Goal: Task Accomplishment & Management: Manage account settings

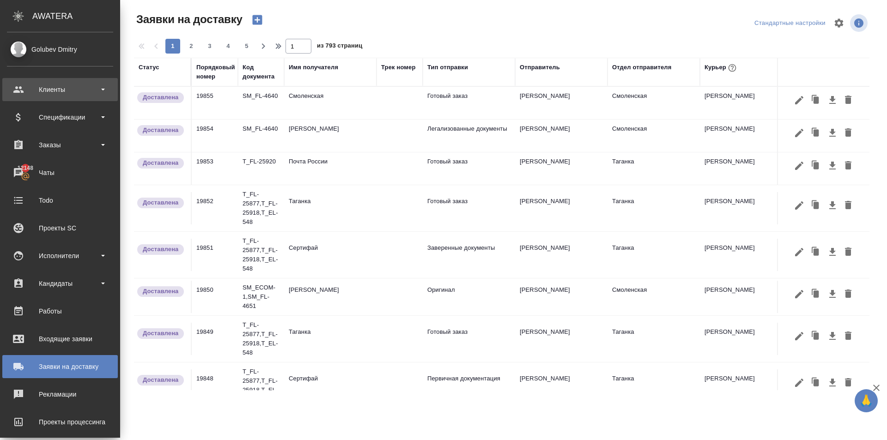
click at [80, 93] on div "Клиенты" at bounding box center [60, 90] width 106 height 14
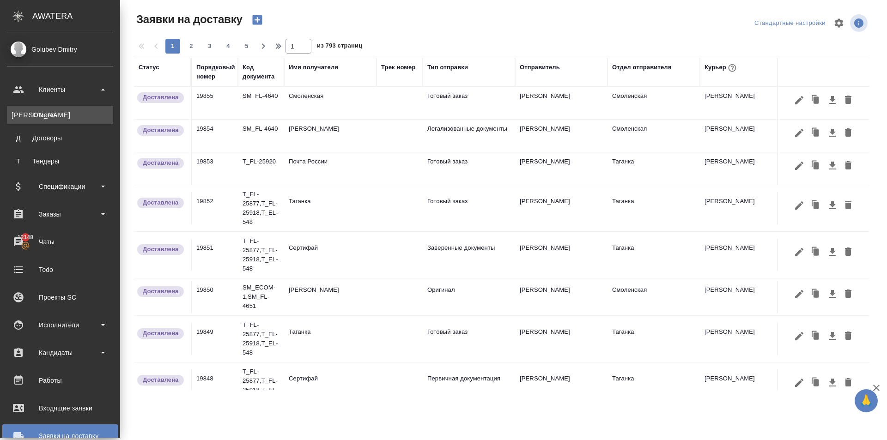
click at [77, 118] on div "Клиенты" at bounding box center [60, 114] width 97 height 9
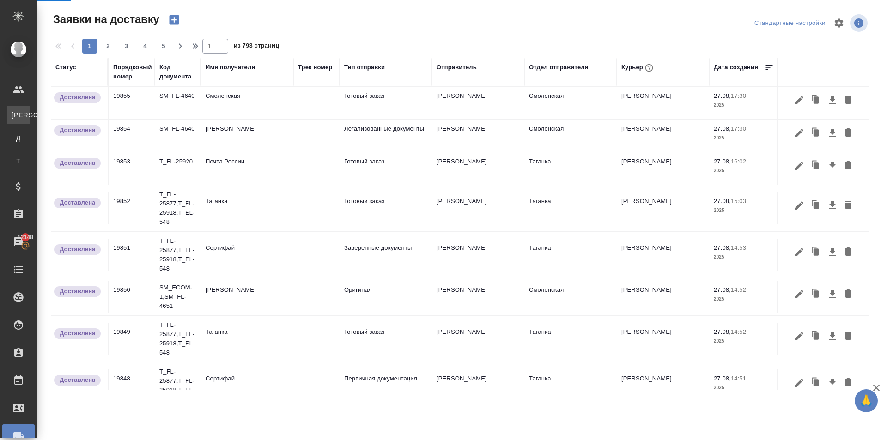
select select "RU"
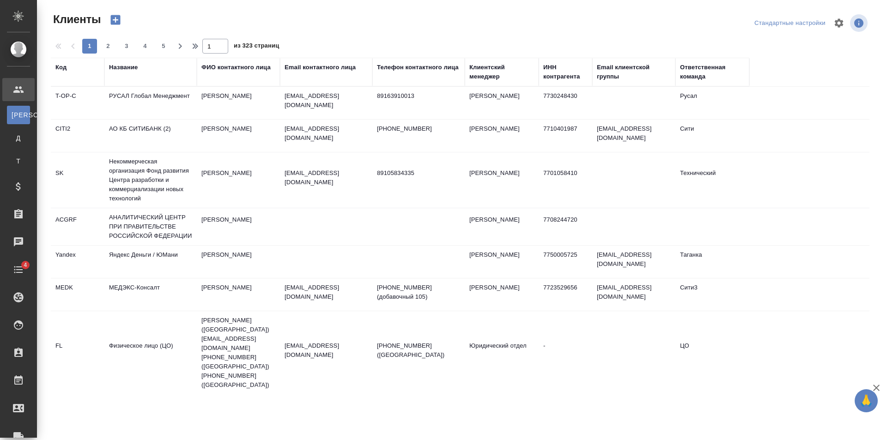
click at [130, 70] on div "Название" at bounding box center [123, 67] width 29 height 9
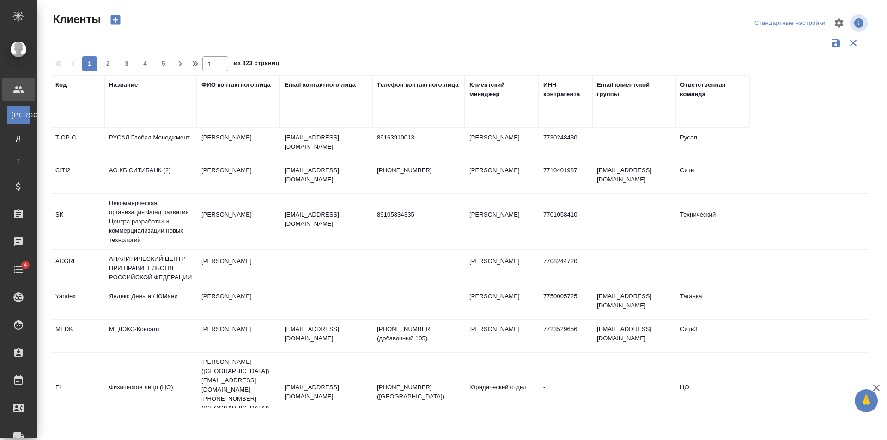
click at [155, 115] on input "text" at bounding box center [150, 111] width 83 height 12
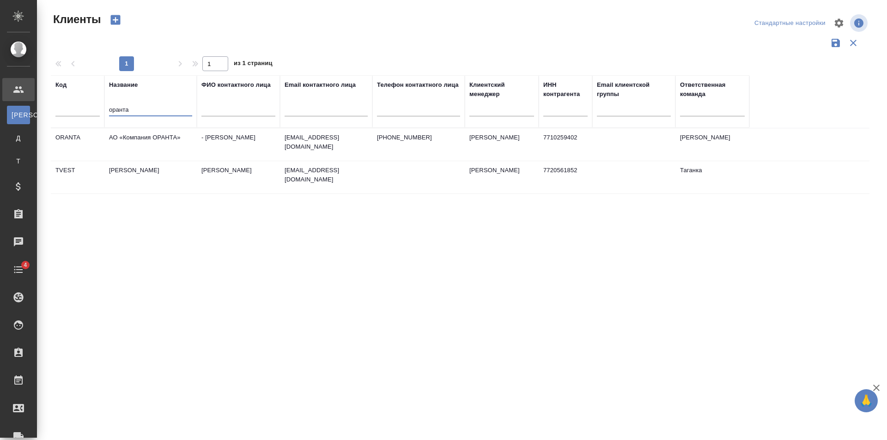
type input "оранта"
click at [270, 141] on td "- Наталия" at bounding box center [238, 144] width 83 height 32
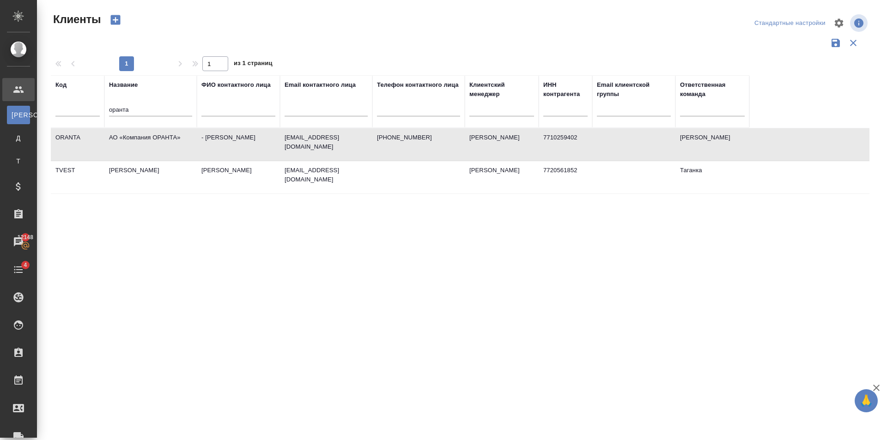
click at [270, 141] on td "- Наталия" at bounding box center [238, 144] width 83 height 32
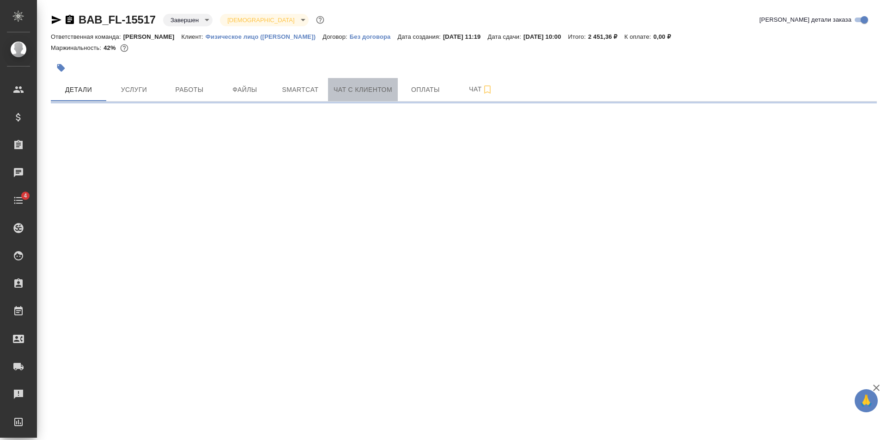
click at [346, 96] on button "Чат с клиентом" at bounding box center [363, 89] width 70 height 23
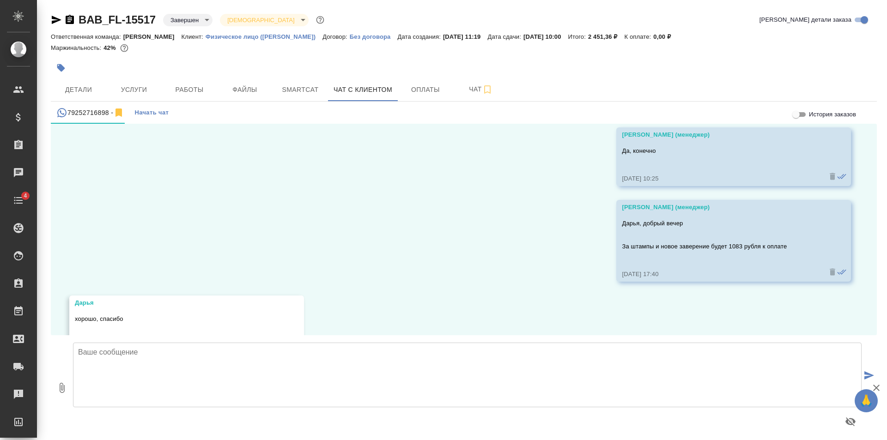
scroll to position [7563, 0]
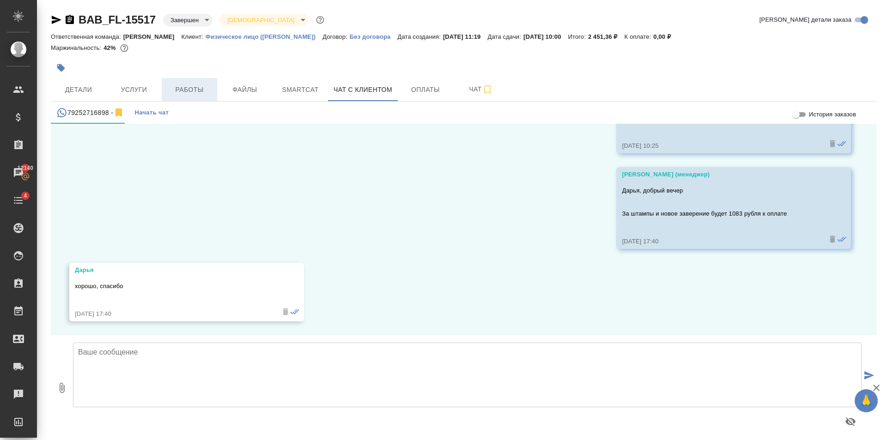
click at [181, 87] on span "Работы" at bounding box center [189, 90] width 44 height 12
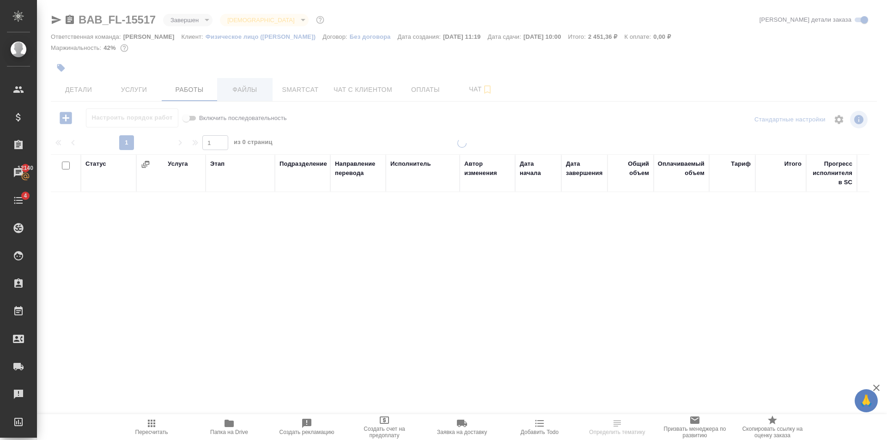
click at [231, 96] on button "Файлы" at bounding box center [244, 89] width 55 height 23
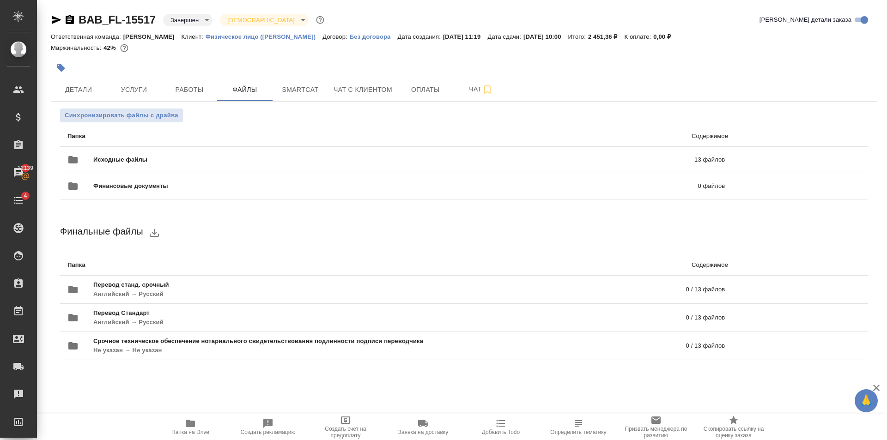
click at [177, 423] on span "Папка на Drive" at bounding box center [190, 427] width 67 height 18
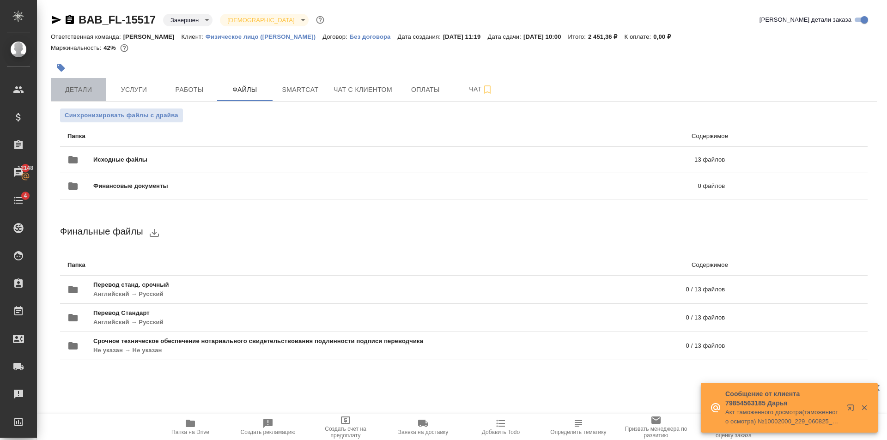
click at [80, 89] on span "Детали" at bounding box center [78, 90] width 44 height 12
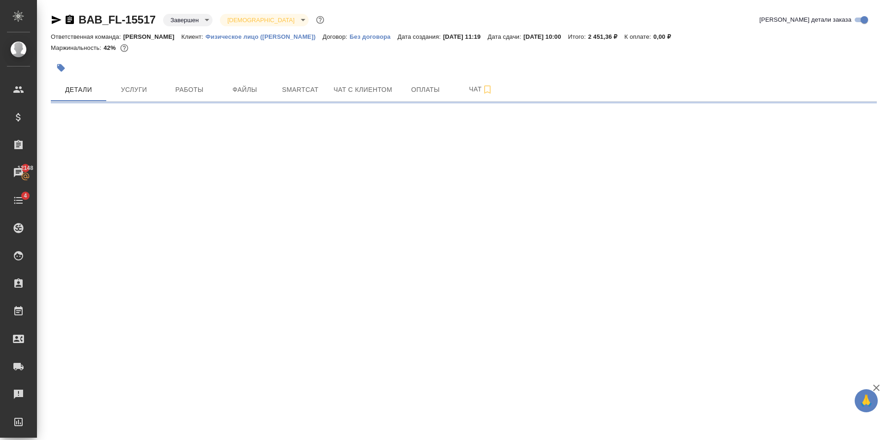
select select "RU"
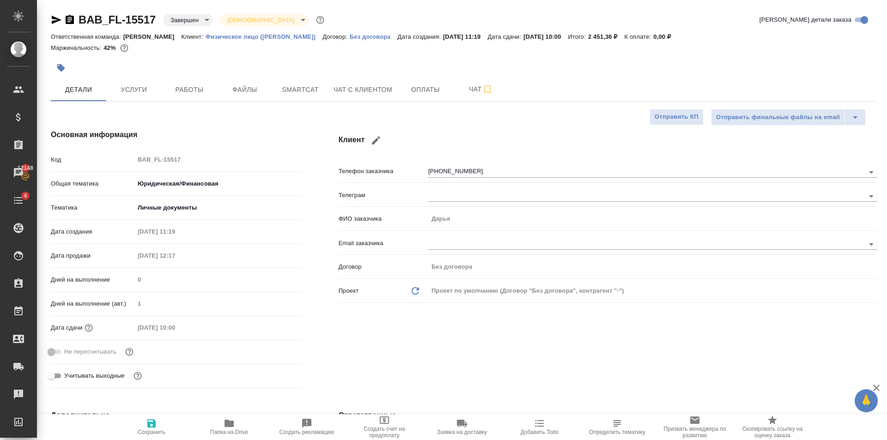
type textarea "x"
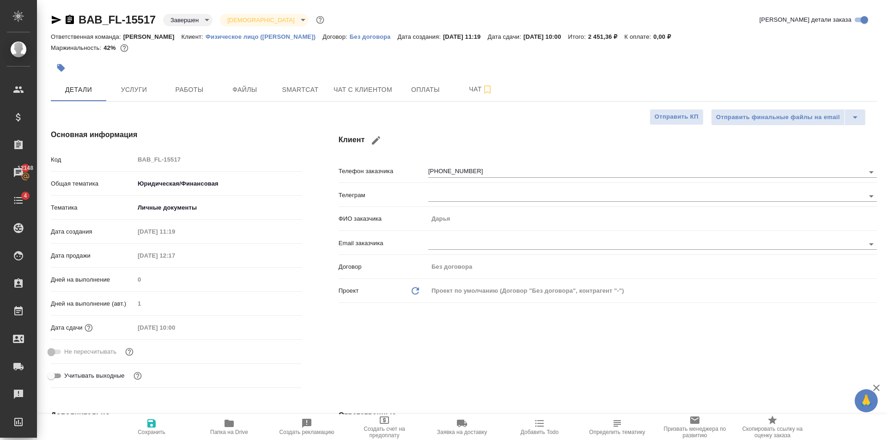
type textarea "x"
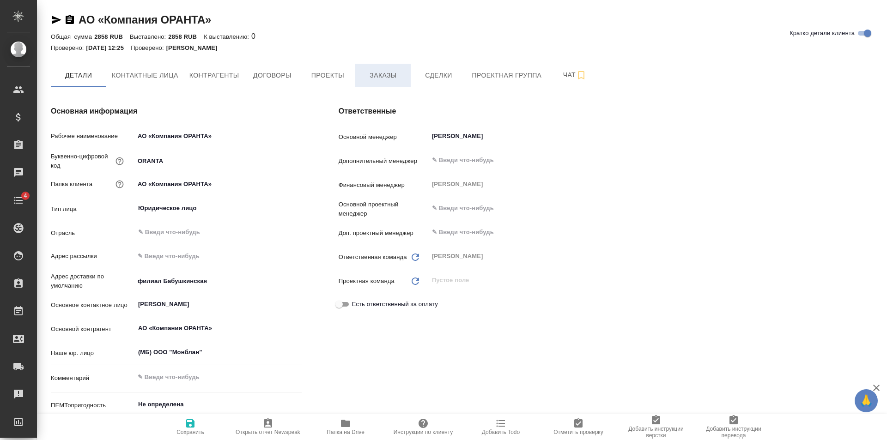
click at [381, 66] on button "Заказы" at bounding box center [382, 75] width 55 height 23
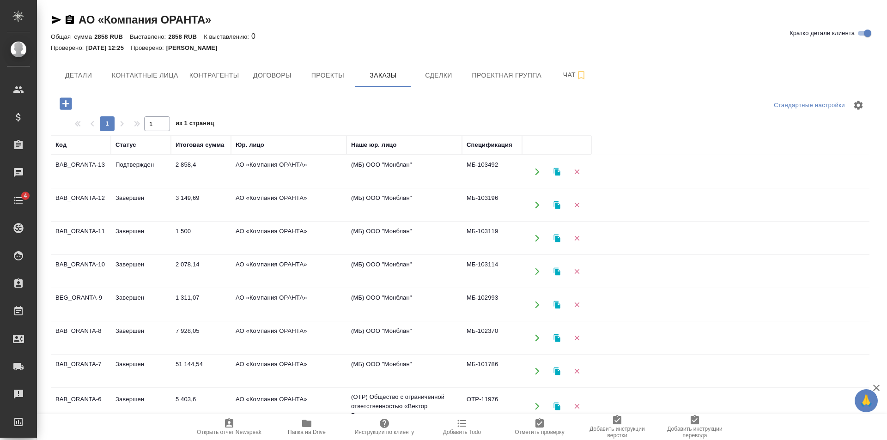
click at [224, 175] on td "2 858,4" at bounding box center [201, 172] width 60 height 32
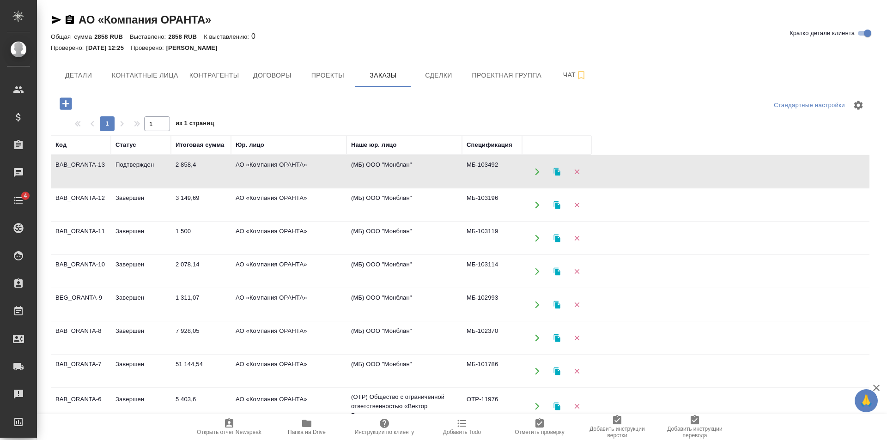
click at [224, 175] on td "2 858,4" at bounding box center [201, 172] width 60 height 32
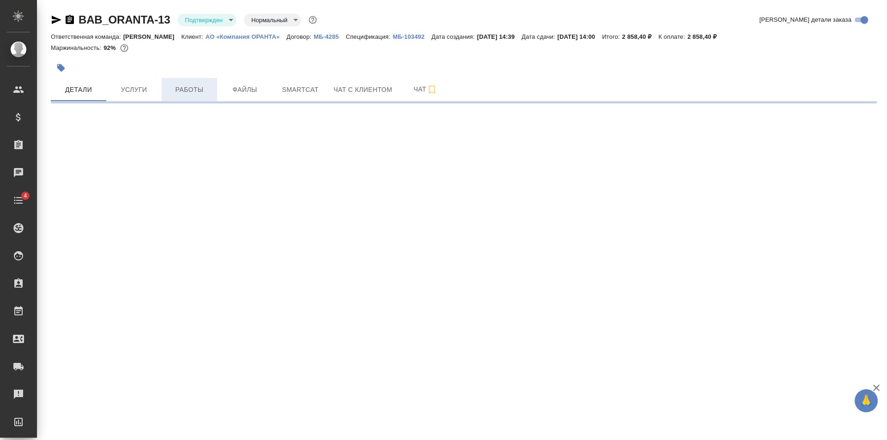
select select "RU"
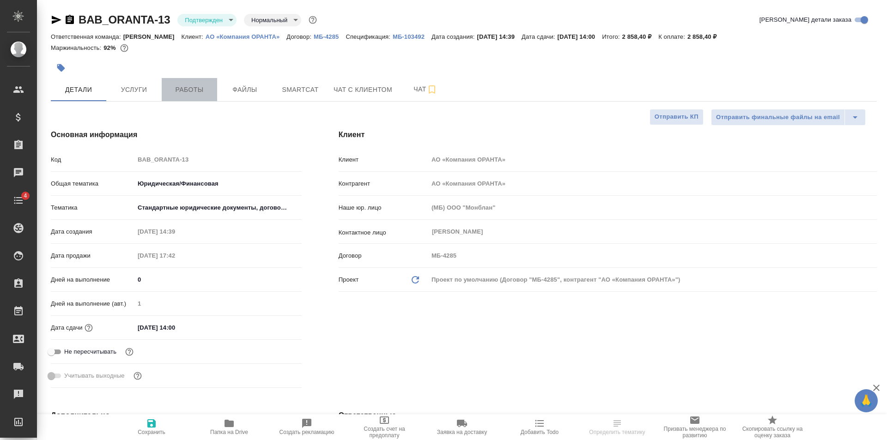
click at [189, 91] on span "Работы" at bounding box center [189, 90] width 44 height 12
type textarea "x"
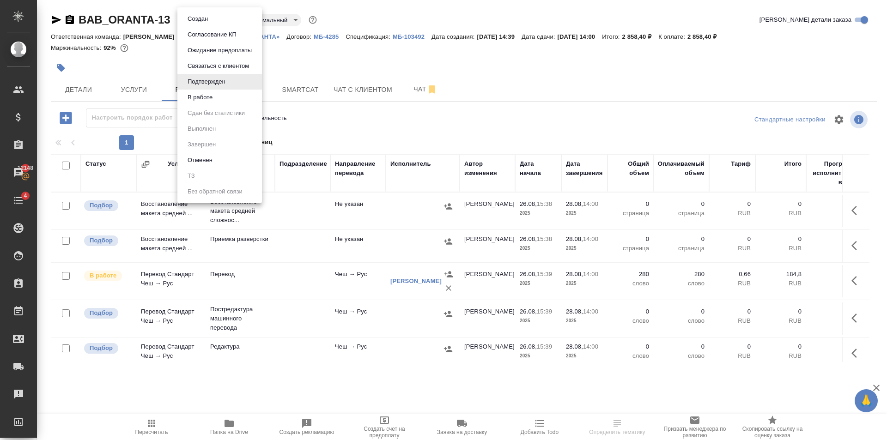
click at [210, 23] on body "🙏 .cls-1 fill:#fff; AWATERA Golubev Dmitry Клиенты Спецификации Заказы 12148 Ча…" at bounding box center [443, 220] width 887 height 440
click at [218, 94] on li "В работе" at bounding box center [219, 98] width 85 height 16
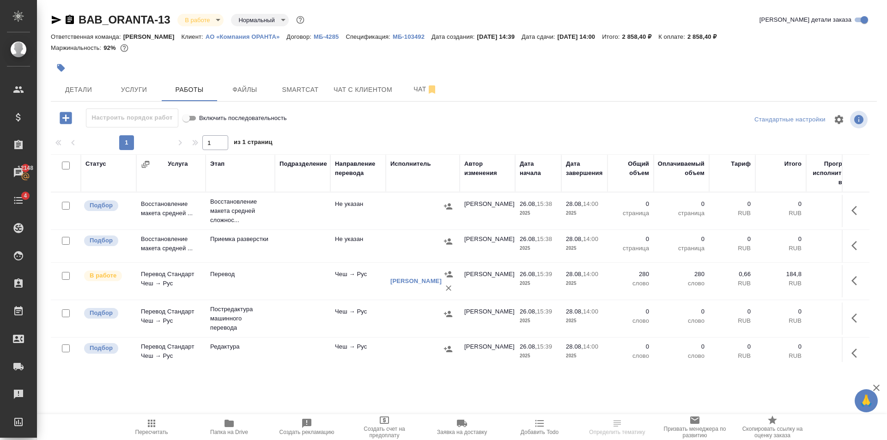
click at [67, 242] on input "checkbox" at bounding box center [66, 241] width 8 height 8
checkbox input "true"
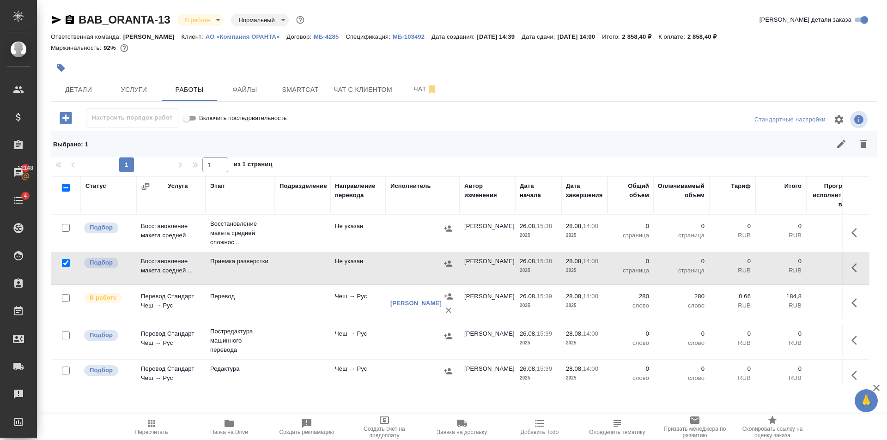
click at [67, 225] on input "checkbox" at bounding box center [66, 228] width 8 height 8
checkbox input "true"
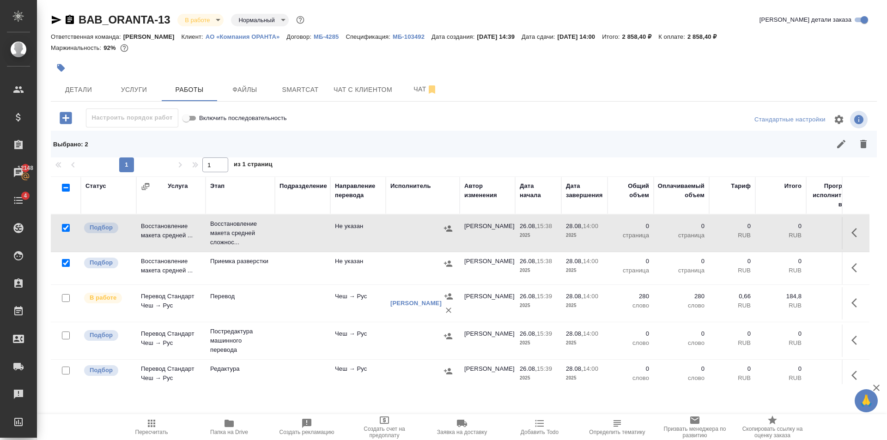
scroll to position [46, 0]
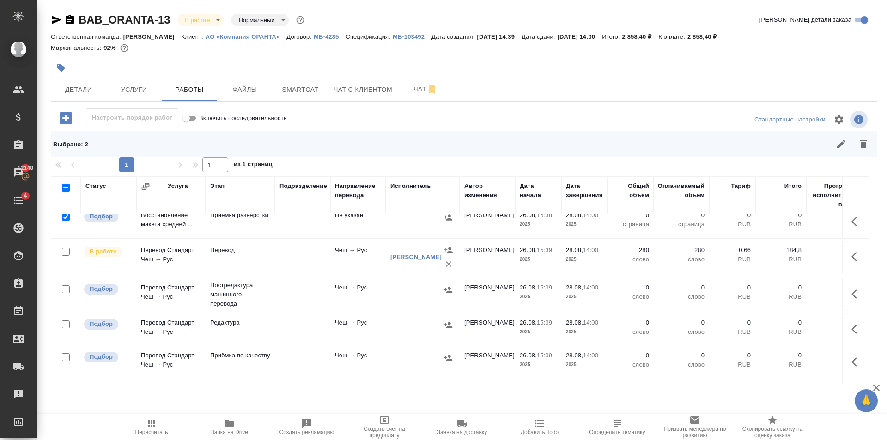
click at [64, 291] on input "checkbox" at bounding box center [66, 289] width 8 height 8
checkbox input "true"
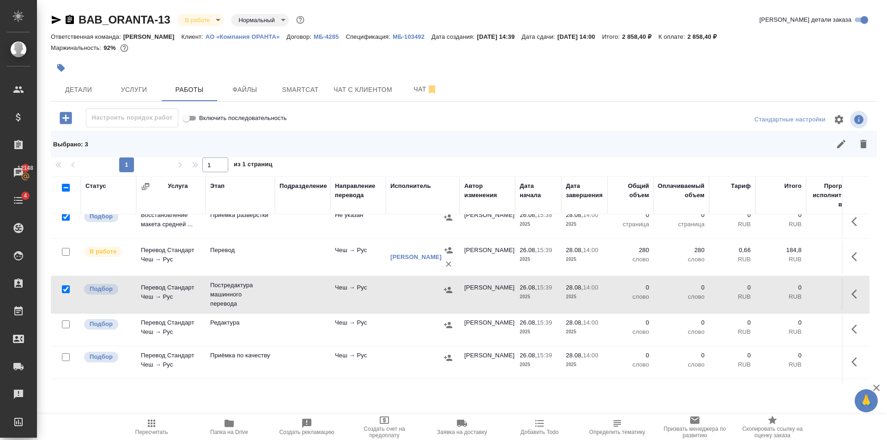
click at [69, 321] on input "checkbox" at bounding box center [66, 325] width 8 height 8
checkbox input "true"
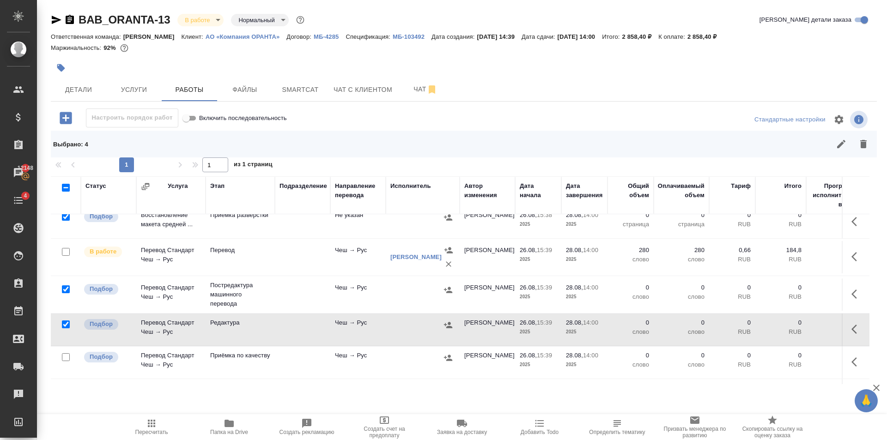
drag, startPoint x: 67, startPoint y: 360, endPoint x: 151, endPoint y: 331, distance: 89.0
click at [67, 359] on input "checkbox" at bounding box center [66, 357] width 8 height 8
checkbox input "true"
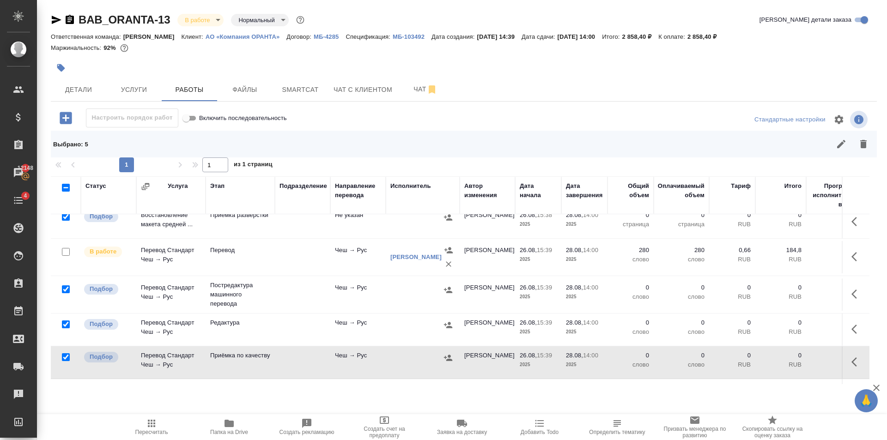
scroll to position [146, 0]
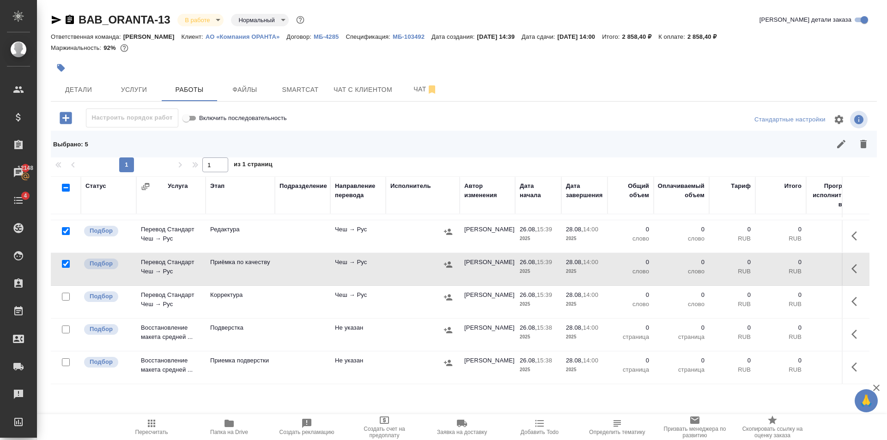
click at [67, 293] on input "checkbox" at bounding box center [66, 297] width 8 height 8
checkbox input "true"
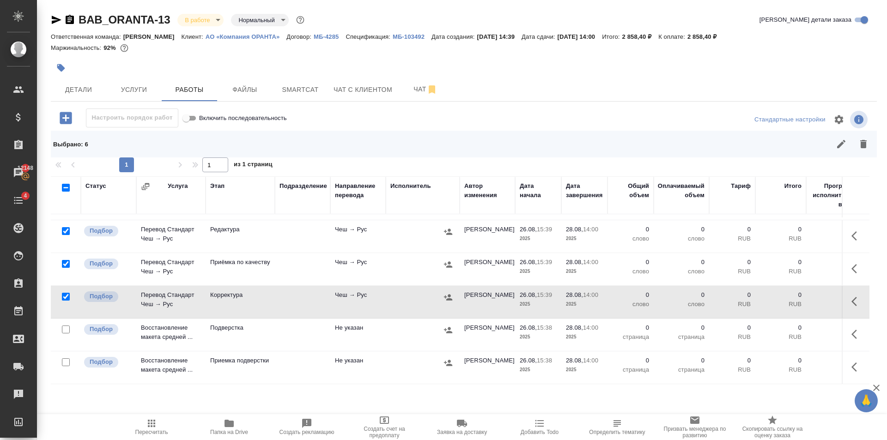
click at [66, 326] on input "checkbox" at bounding box center [66, 330] width 8 height 8
checkbox input "true"
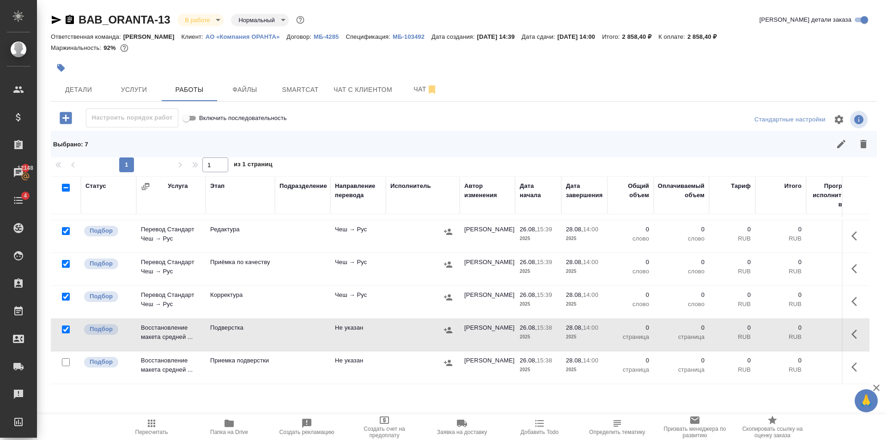
click at [67, 358] on input "checkbox" at bounding box center [66, 362] width 8 height 8
checkbox input "true"
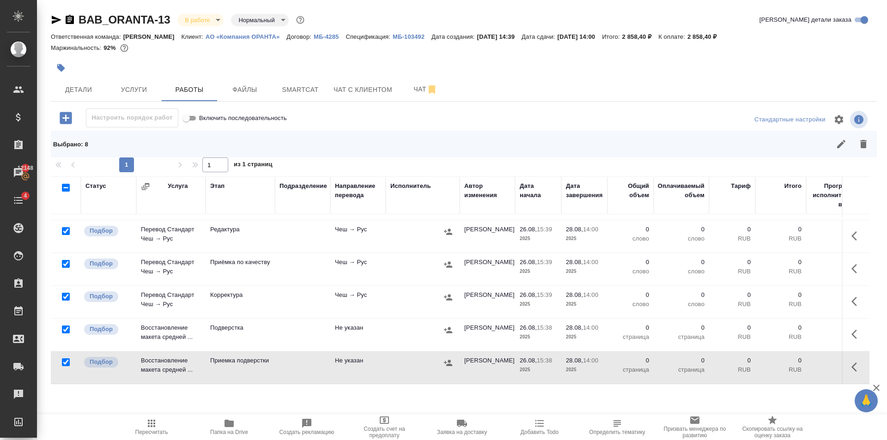
click at [867, 149] on icon "button" at bounding box center [863, 144] width 11 height 11
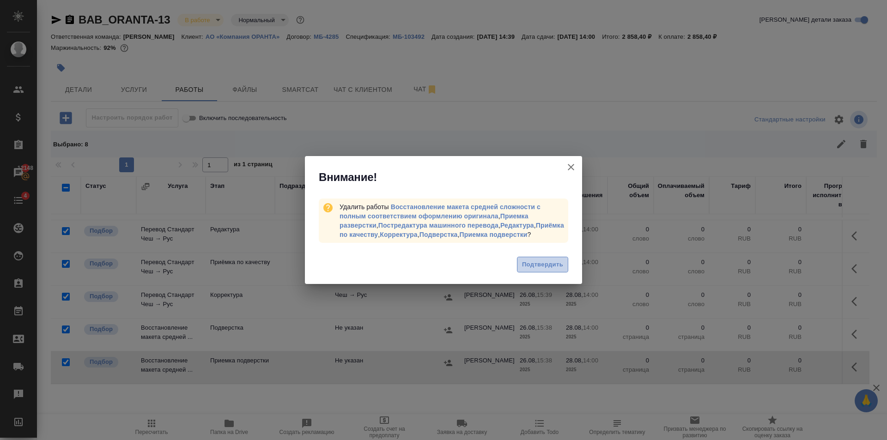
click at [545, 260] on span "Подтвердить" at bounding box center [542, 265] width 41 height 11
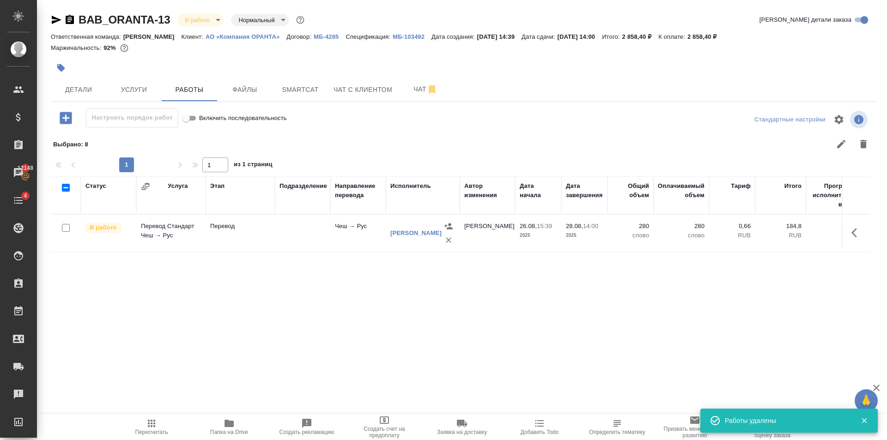
scroll to position [0, 0]
click at [153, 95] on span "Услуги" at bounding box center [134, 90] width 44 height 12
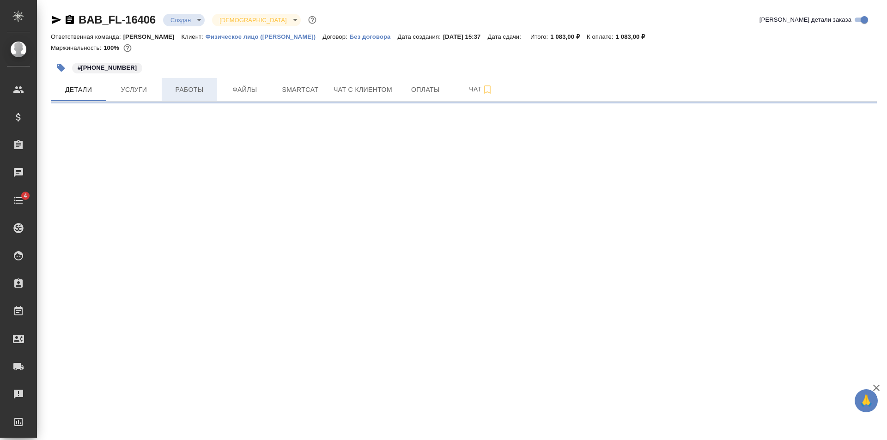
click at [180, 96] on button "Работы" at bounding box center [189, 89] width 55 height 23
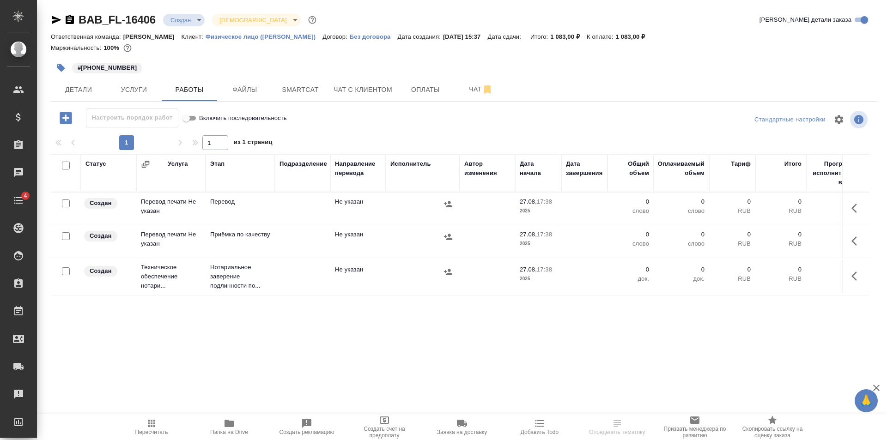
click at [53, 18] on icon "button" at bounding box center [57, 20] width 10 height 8
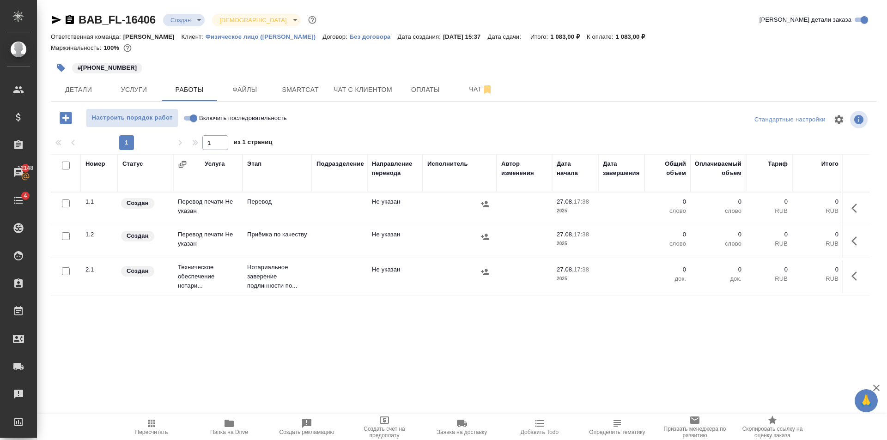
click at [70, 240] on div at bounding box center [65, 236] width 21 height 13
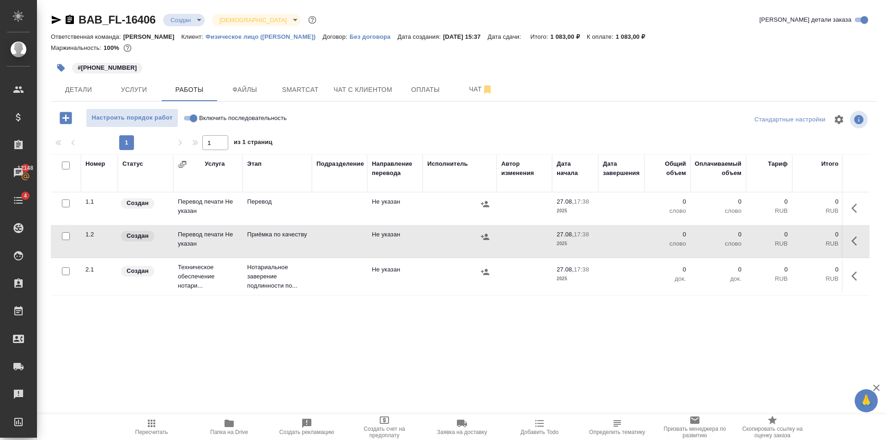
click at [67, 239] on input "checkbox" at bounding box center [66, 236] width 8 height 8
checkbox input "true"
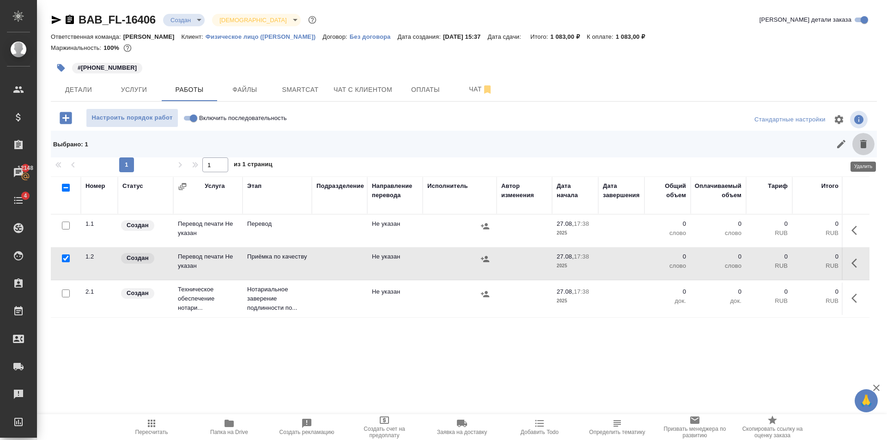
click at [867, 146] on icon "button" at bounding box center [863, 144] width 11 height 11
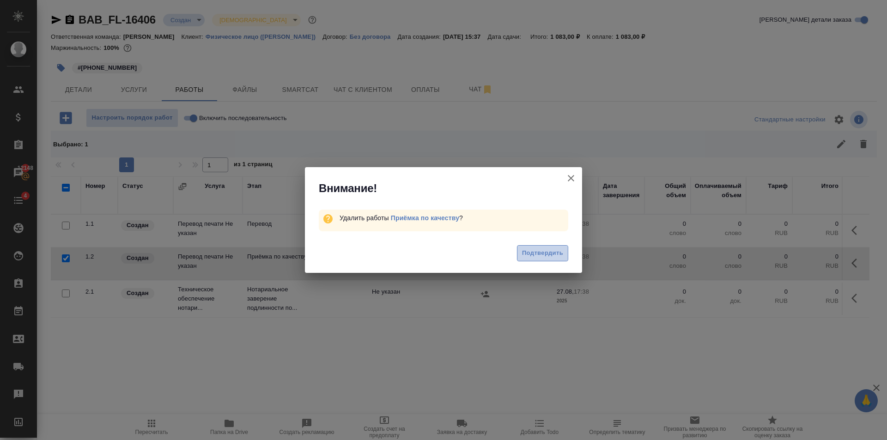
click at [550, 253] on span "Подтвердить" at bounding box center [542, 253] width 41 height 11
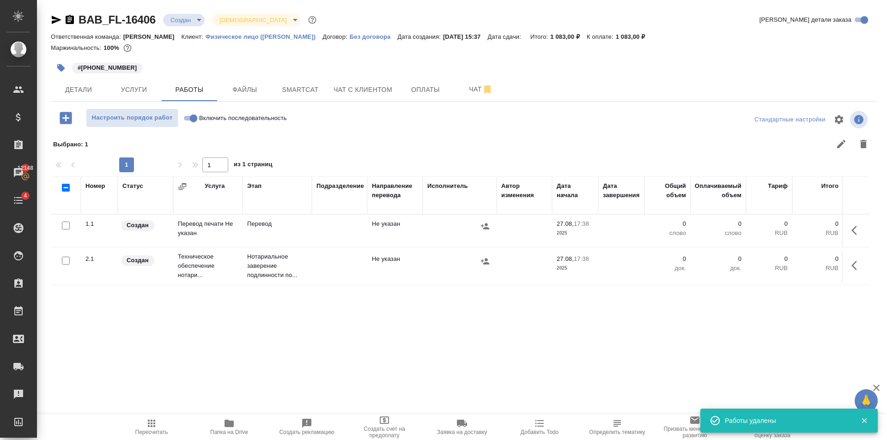
click at [244, 224] on td "Перевод" at bounding box center [276, 231] width 69 height 32
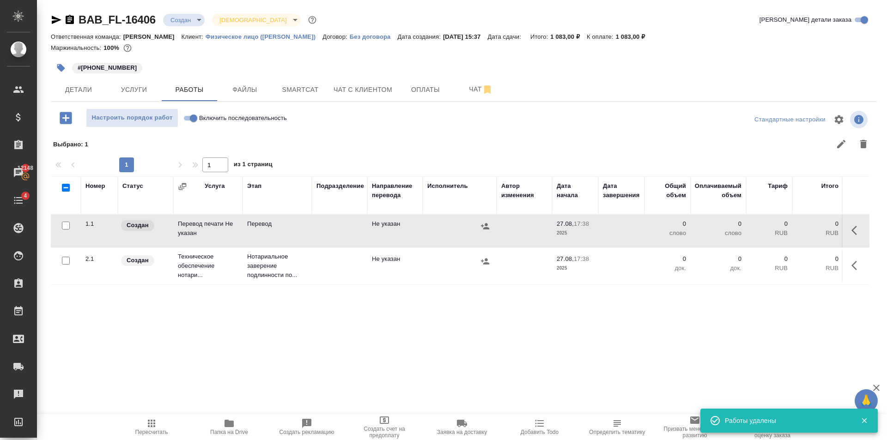
click at [244, 224] on td "Перевод" at bounding box center [276, 231] width 69 height 32
click at [85, 87] on span "Детали" at bounding box center [78, 90] width 44 height 12
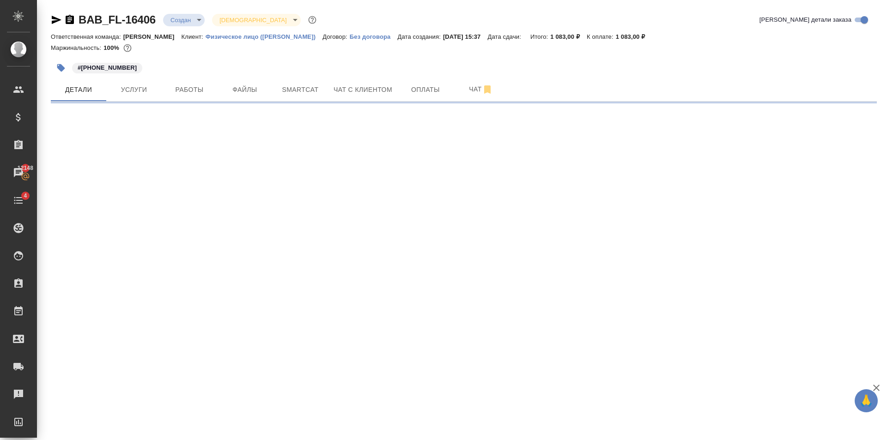
select select "RU"
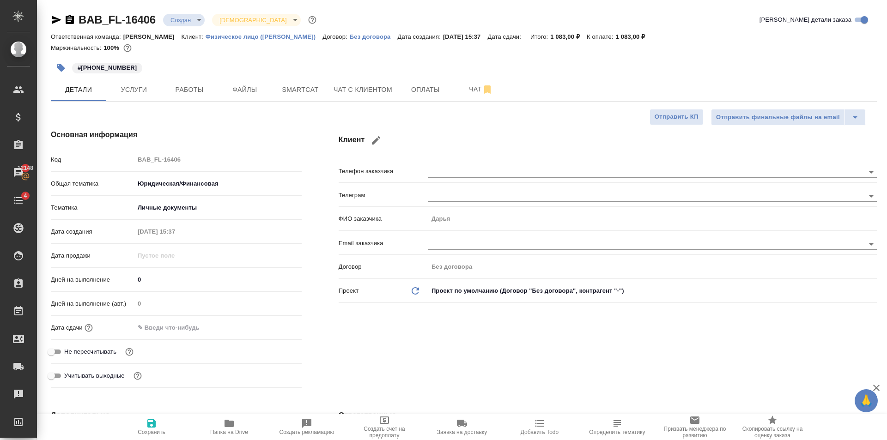
type textarea "x"
click at [198, 331] on input "text" at bounding box center [174, 327] width 81 height 13
click at [262, 327] on div at bounding box center [217, 328] width 167 height 14
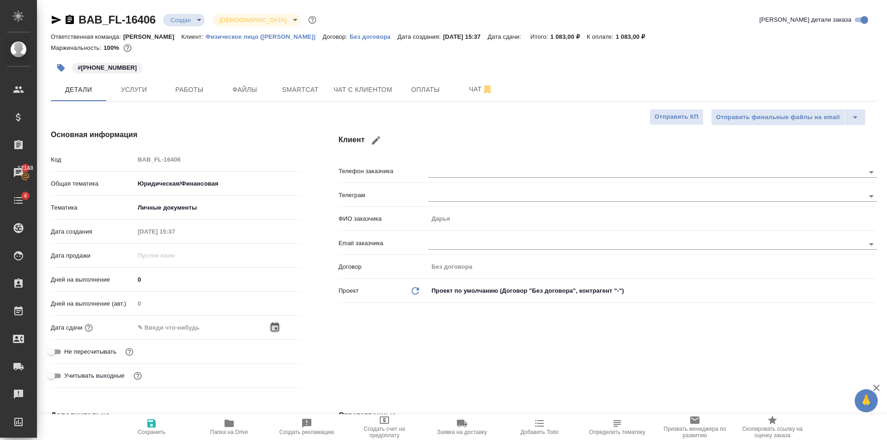
click at [277, 327] on icon "button" at bounding box center [274, 327] width 11 height 11
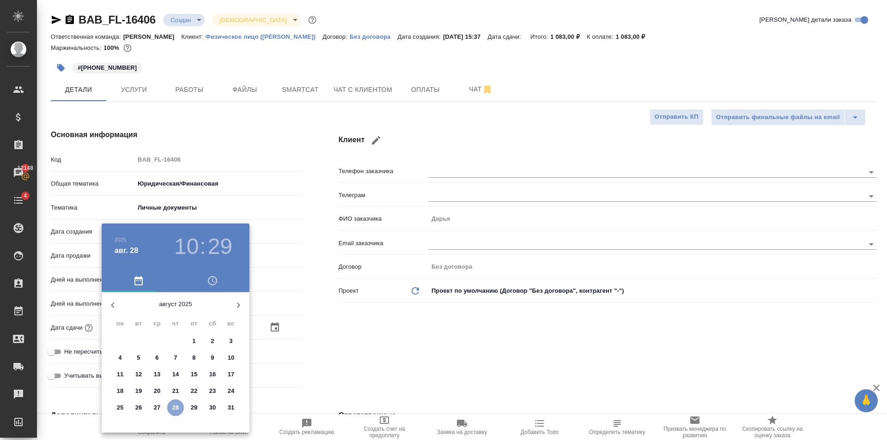
click at [177, 406] on p "28" at bounding box center [175, 407] width 7 height 9
type input "28.08.2025 10:29"
type textarea "x"
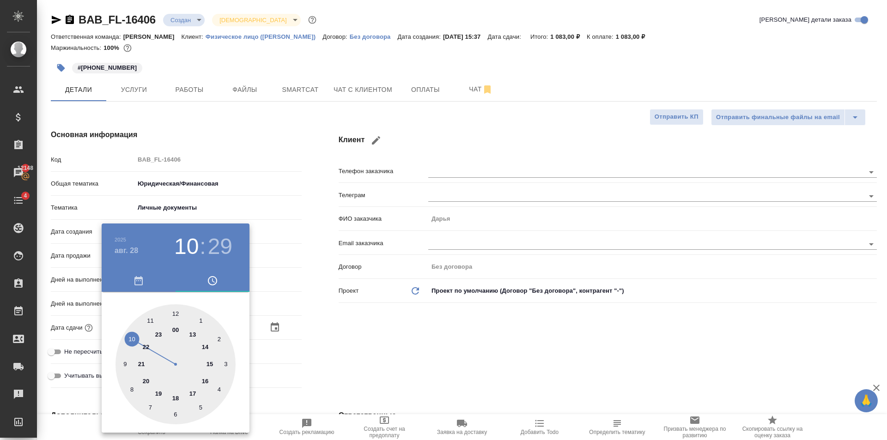
click at [152, 322] on div at bounding box center [175, 364] width 120 height 120
type input "28.08.2025 11:29"
type textarea "x"
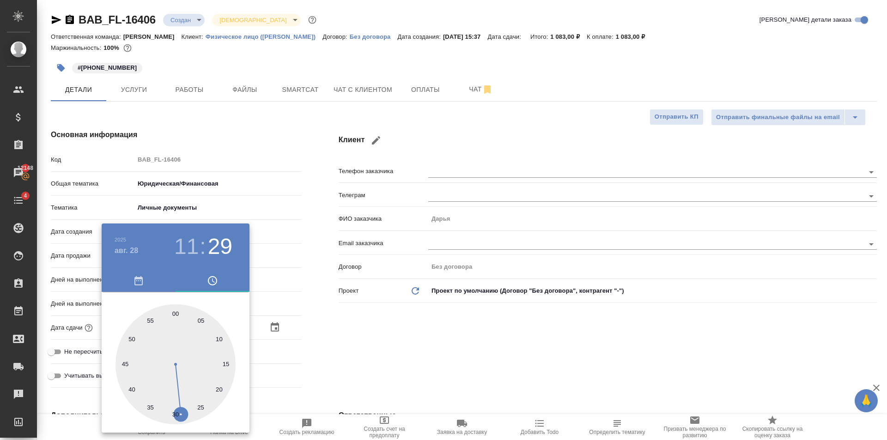
click at [197, 321] on div at bounding box center [175, 364] width 120 height 120
type input "28.08.2025 11:04"
type textarea "x"
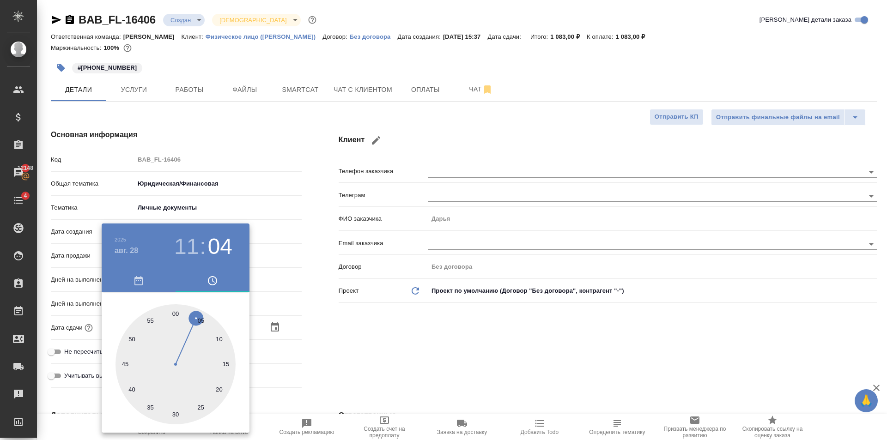
click at [196, 321] on div at bounding box center [175, 364] width 120 height 120
type textarea "x"
click at [198, 324] on div at bounding box center [175, 364] width 120 height 120
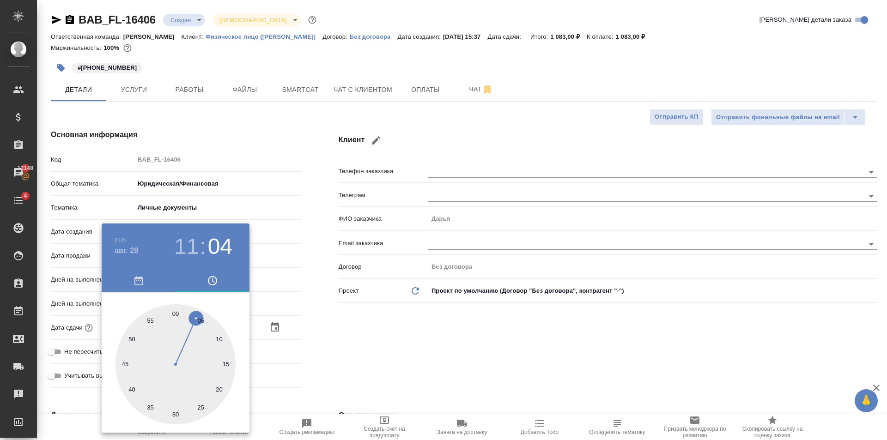
type input "[DATE] 11:05"
type textarea "x"
click at [322, 332] on div at bounding box center [443, 220] width 887 height 440
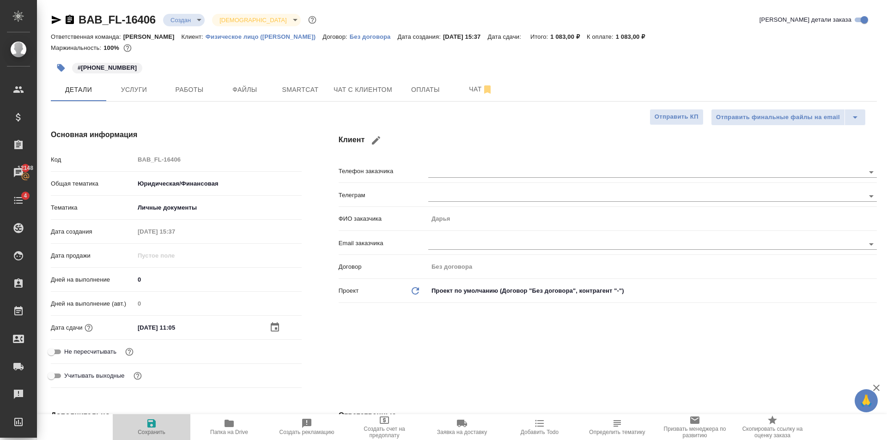
click at [158, 426] on span "Сохранить" at bounding box center [151, 427] width 67 height 18
type textarea "x"
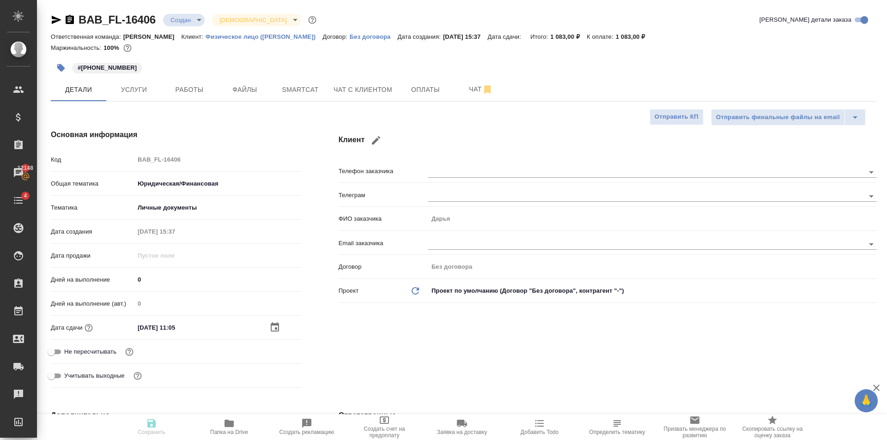
type textarea "x"
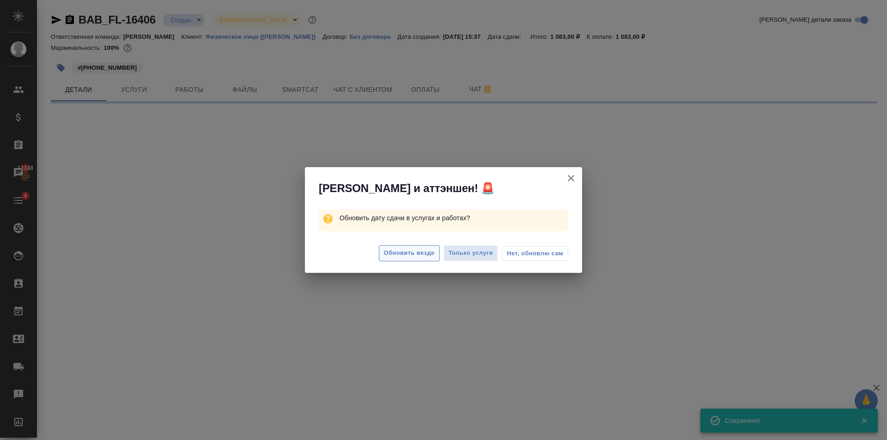
click at [419, 257] on span "Обновить везде" at bounding box center [409, 253] width 51 height 11
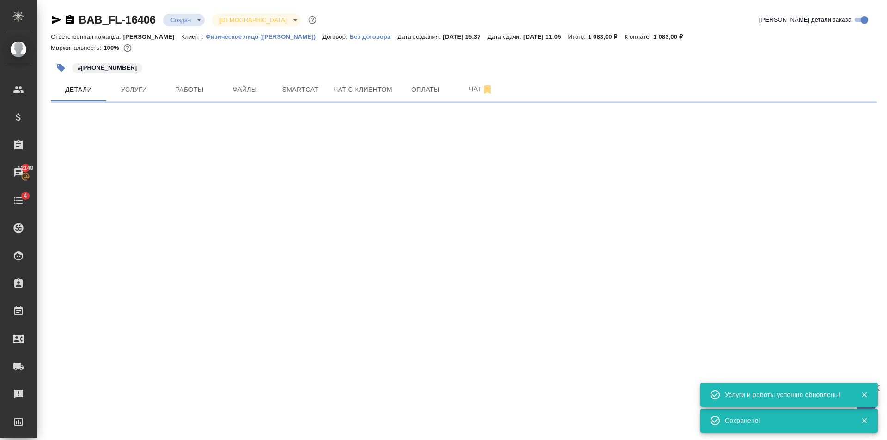
select select "RU"
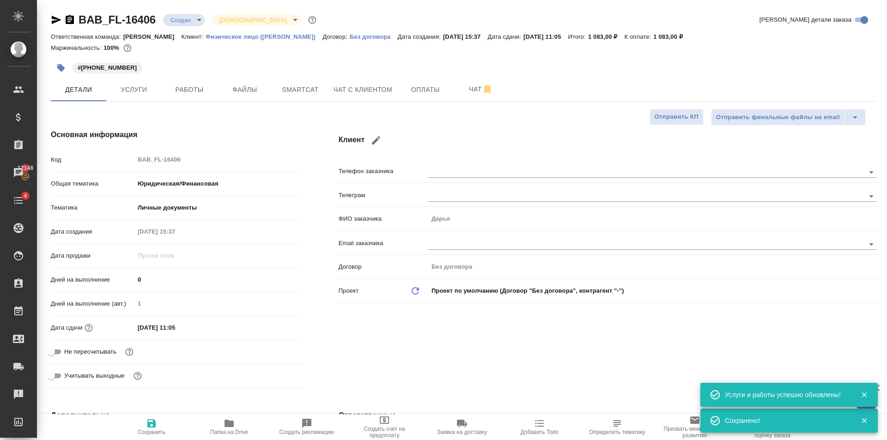
type textarea "x"
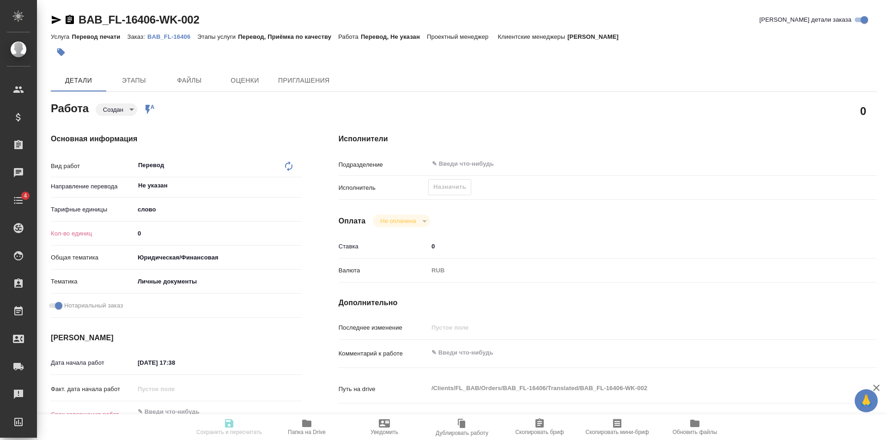
type textarea "x"
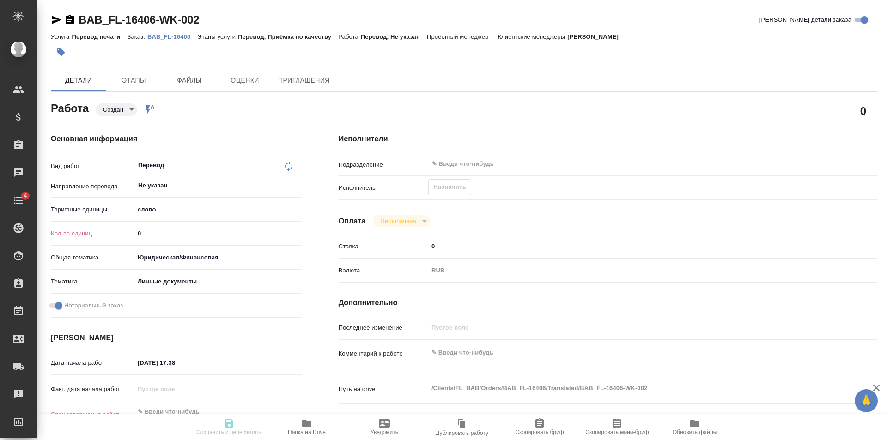
type textarea "x"
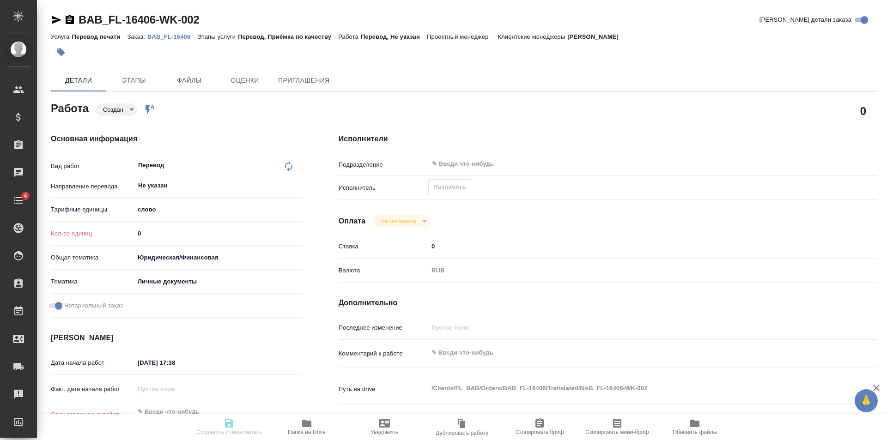
type textarea "x"
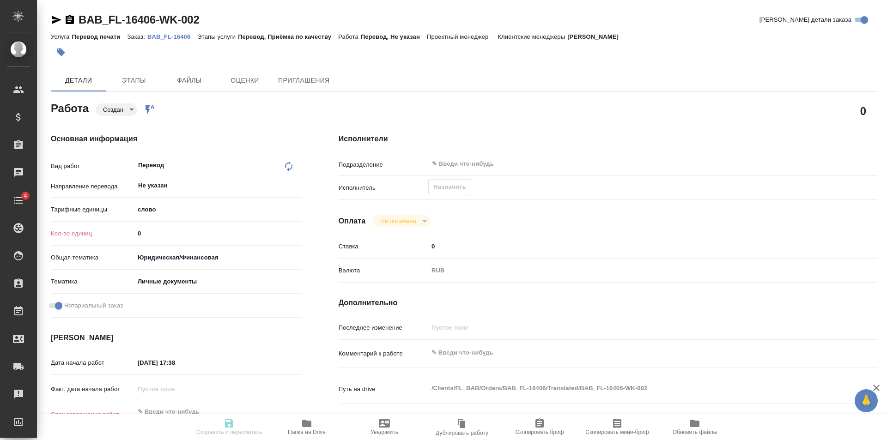
type textarea "x"
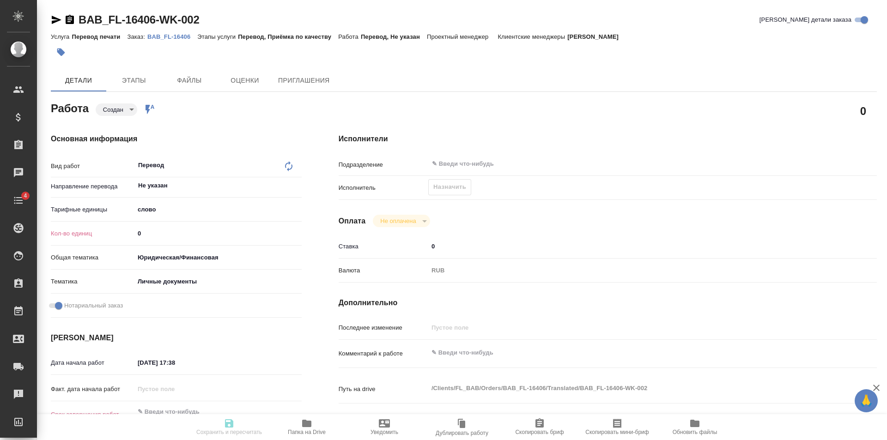
type textarea "x"
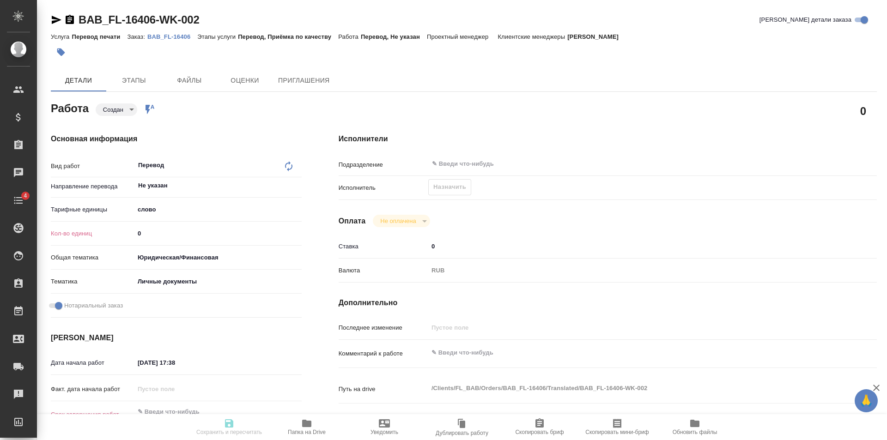
type textarea "x"
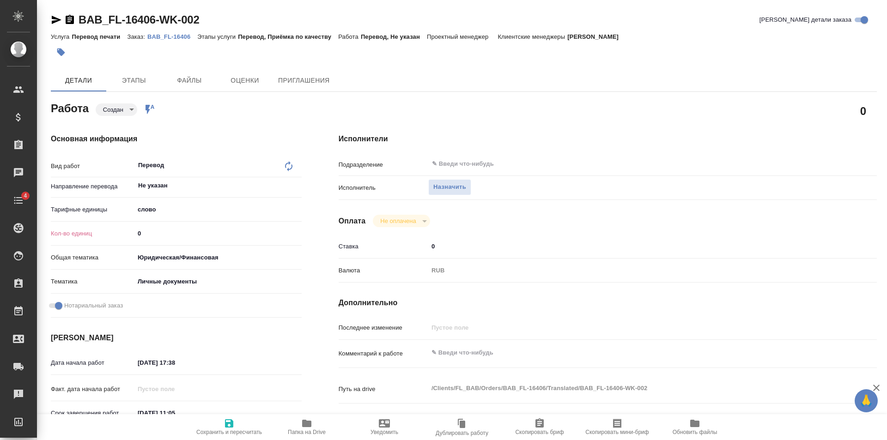
type textarea "x"
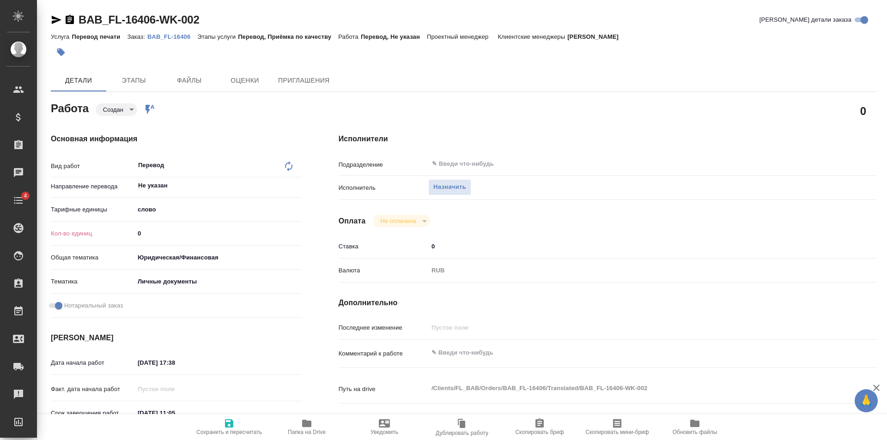
type textarea "x"
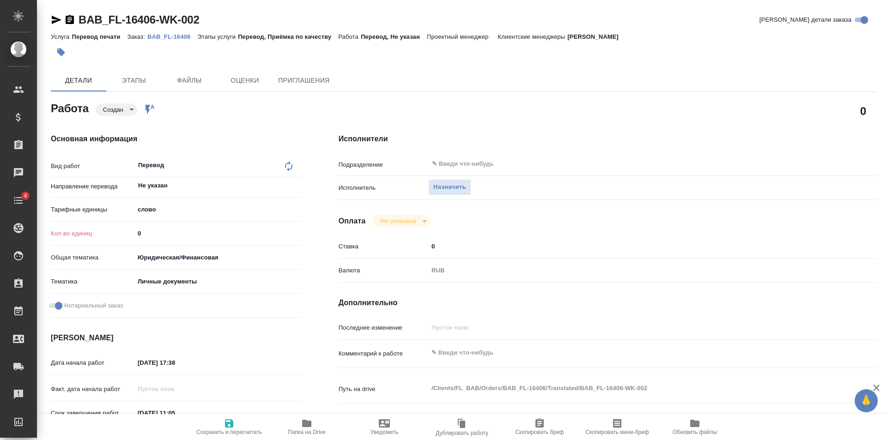
type textarea "x"
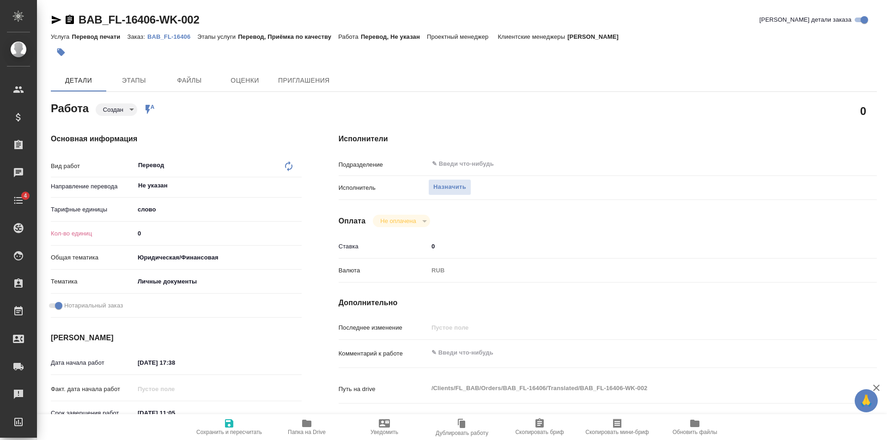
click at [214, 239] on input "0" at bounding box center [217, 233] width 167 height 13
type textarea "x"
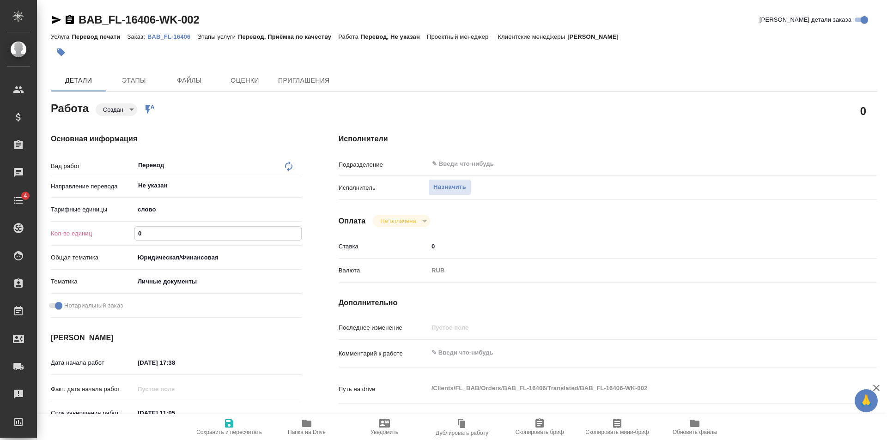
type textarea "x"
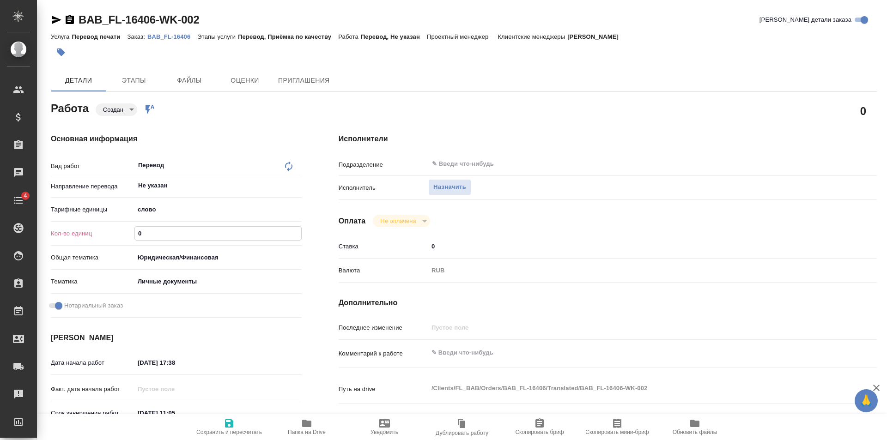
type textarea "x"
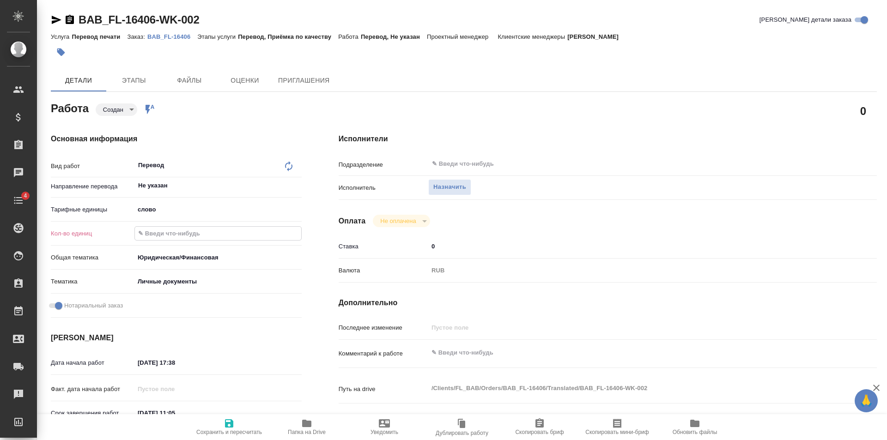
type textarea "x"
type input "7"
type textarea "x"
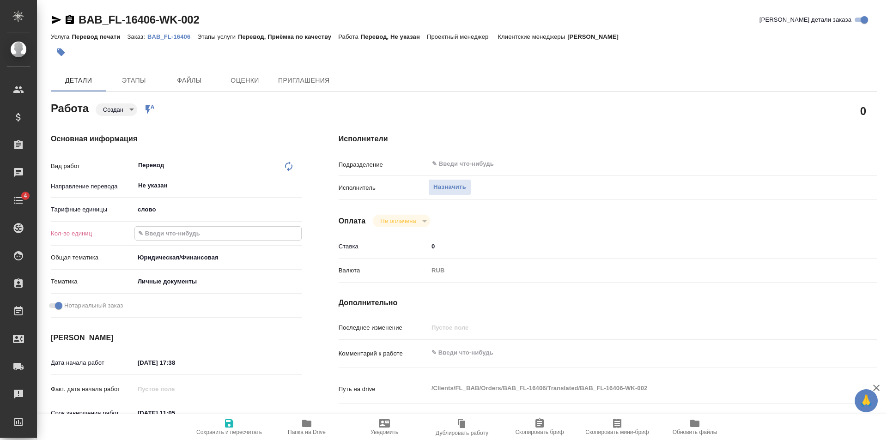
type textarea "x"
type input "75"
type textarea "x"
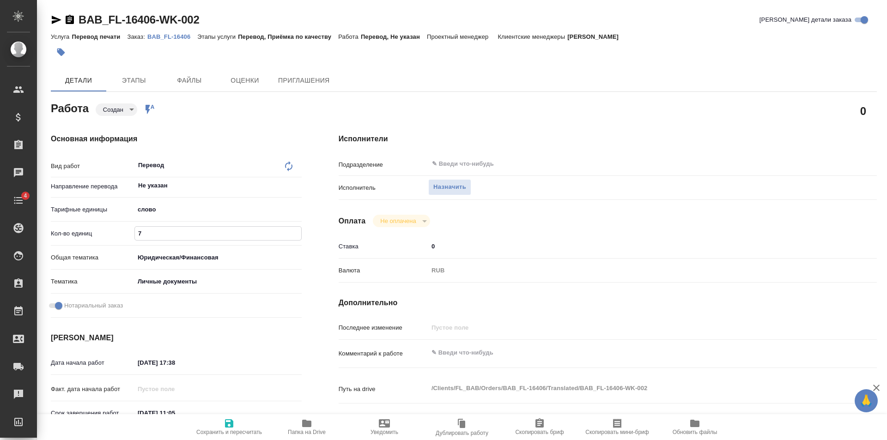
type textarea "x"
type input "75"
click at [237, 436] on button "Сохранить и пересчитать" at bounding box center [229, 427] width 78 height 26
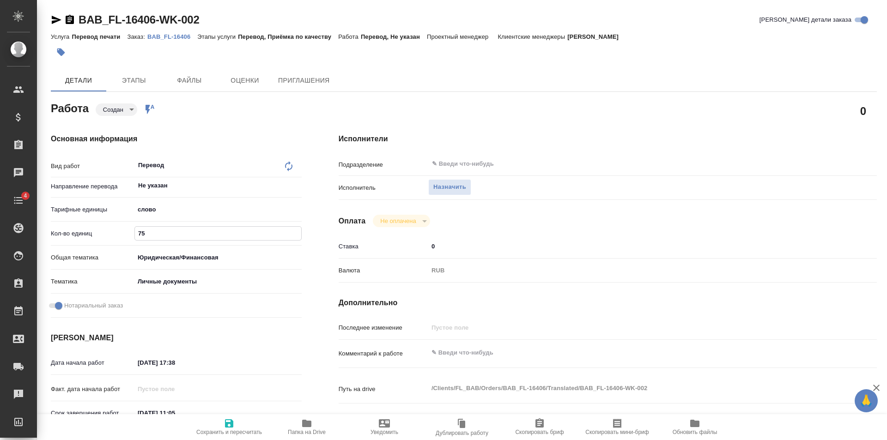
type textarea "x"
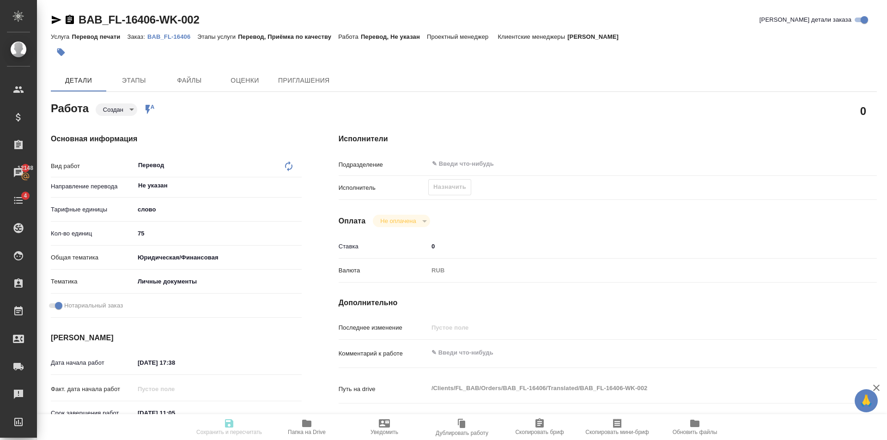
type textarea "x"
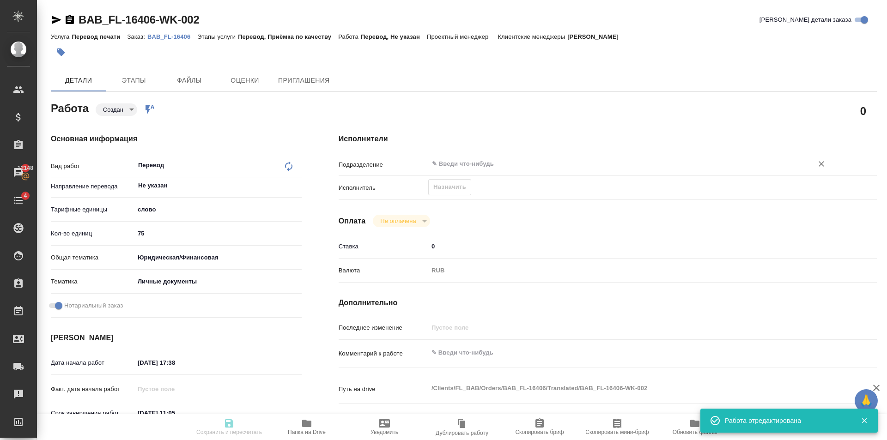
type input "created"
type textarea "Перевод"
type textarea "x"
type input "Не указан"
type input "5a8b1489cc6b4906c91bfd90"
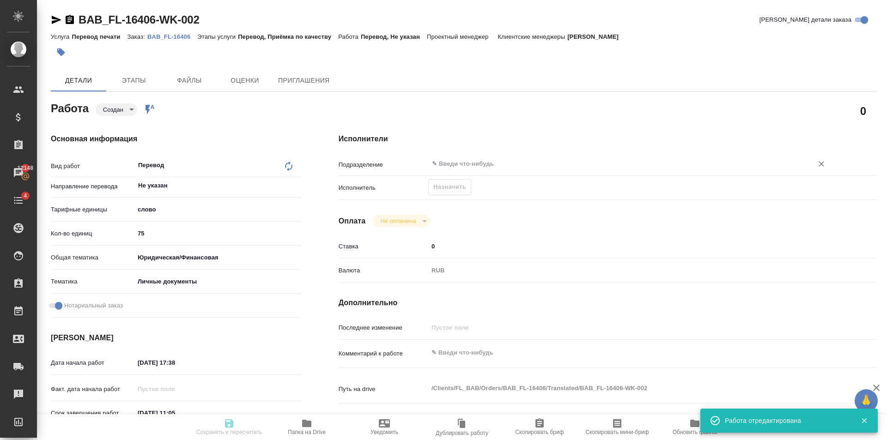
type input "75"
type input "yr-fn"
type input "5a8b8b956a9677013d343cfe"
checkbox input "true"
type input "27.08.2025 17:38"
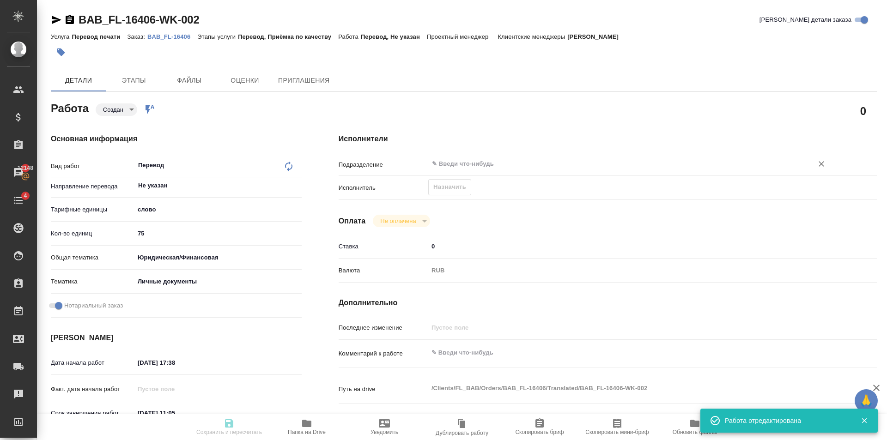
type input "28.08.2025 11:05"
type input "notPayed"
type input "0"
type input "RUB"
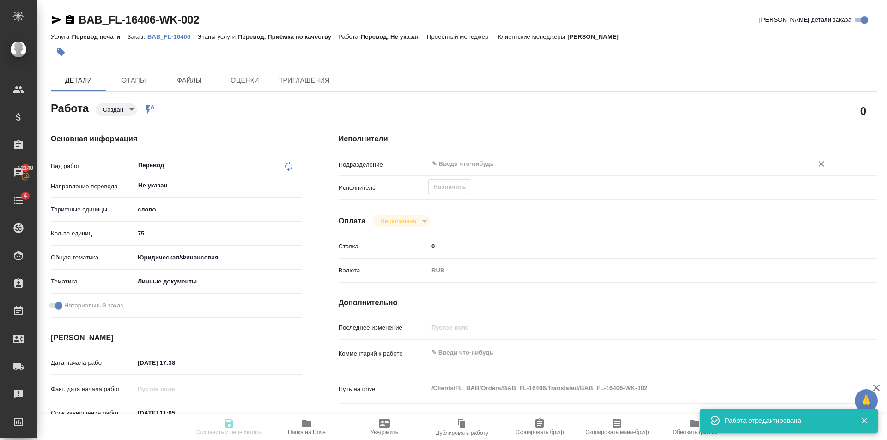
type input "[PERSON_NAME]"
type textarea "x"
type textarea "/Clients/FL_BAB/Orders/BAB_FL-16406/Translated/BAB_FL-16406-WK-002"
type textarea "x"
type input "BAB_FL-16406"
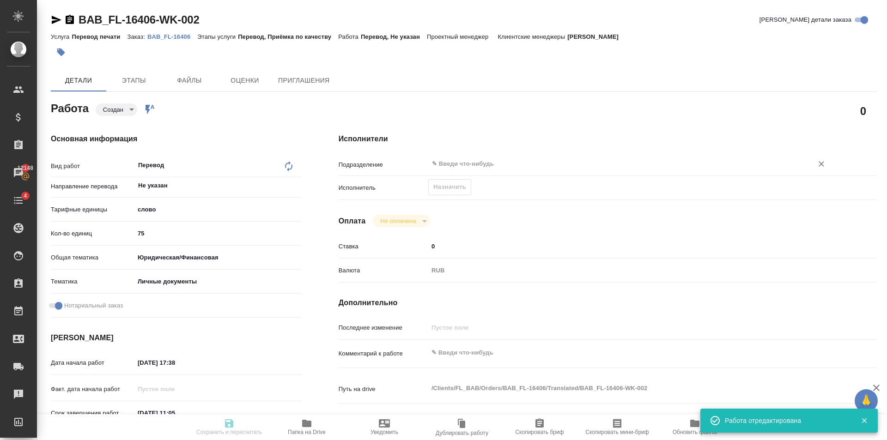
type input "Перевод печати"
type input "Перевод, Приёмка по качеству"
type input "[PERSON_NAME]"
type input "/Clients/FL_BAB/Orders/BAB_FL-16406"
type textarea "x"
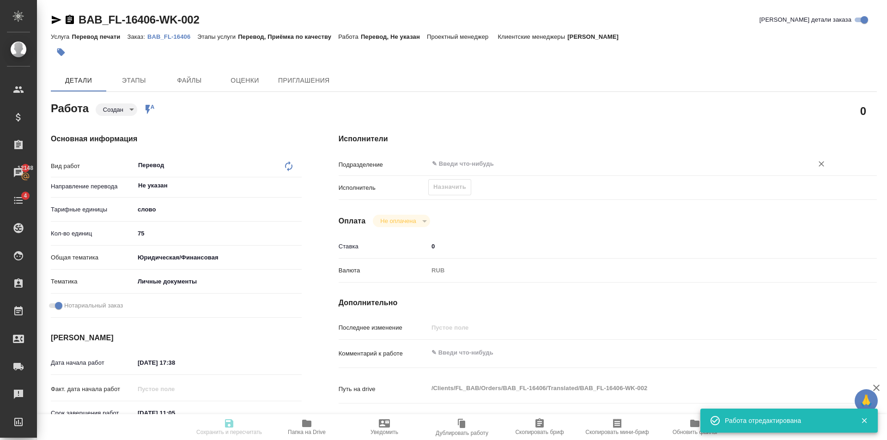
type textarea "x"
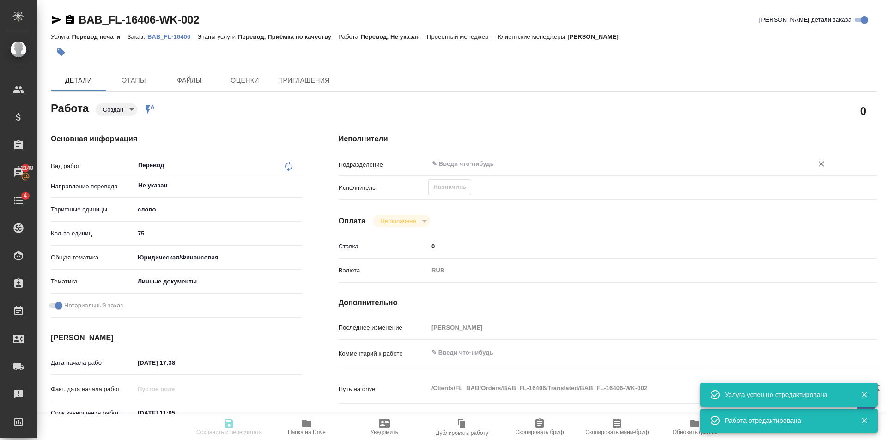
type textarea "x"
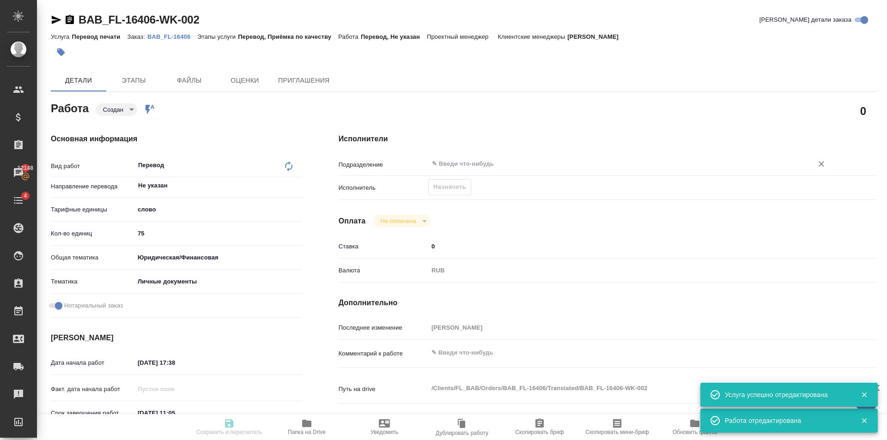
type textarea "x"
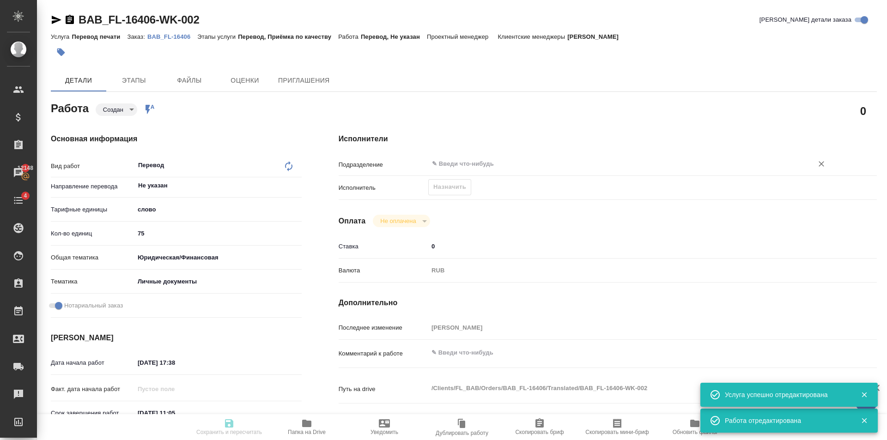
type textarea "x"
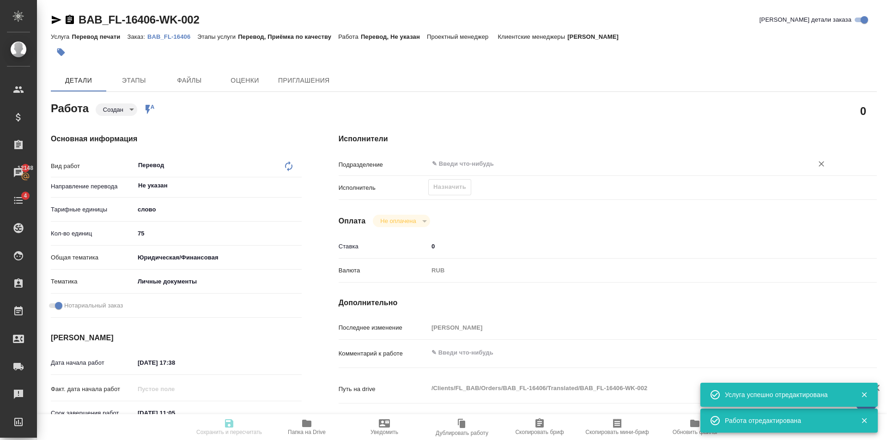
type textarea "x"
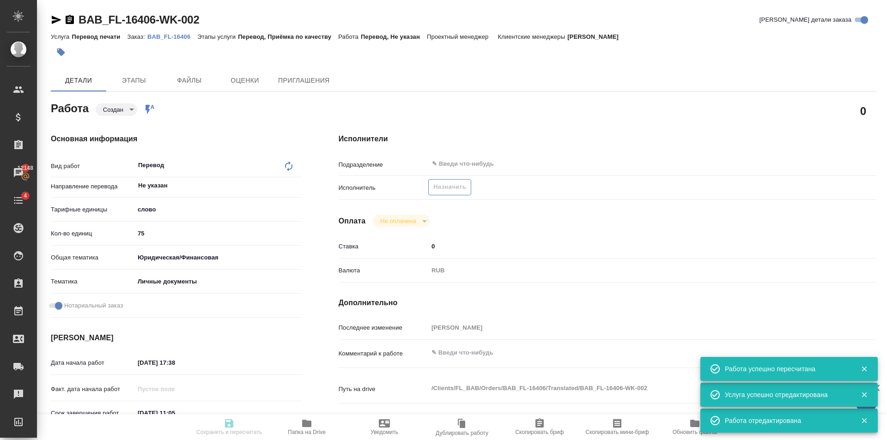
type input "created"
type textarea "Перевод"
type textarea "x"
type input "Не указан"
type input "5a8b1489cc6b4906c91bfd90"
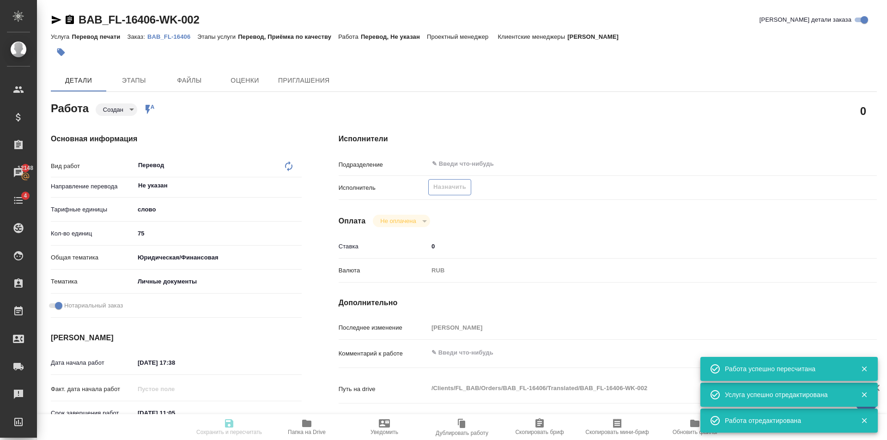
type input "75"
type input "yr-fn"
type input "5a8b8b956a9677013d343cfe"
checkbox input "true"
type input "[DATE] 17:38"
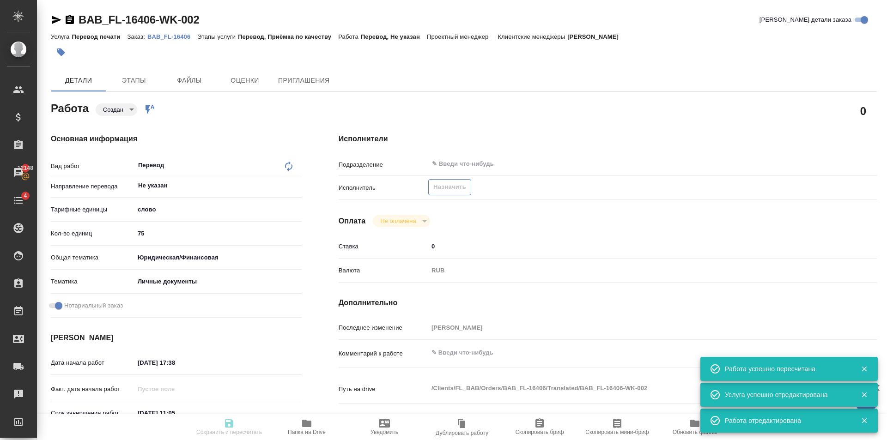
type input "[DATE] 11:05"
type input "notPayed"
type input "0"
type input "RUB"
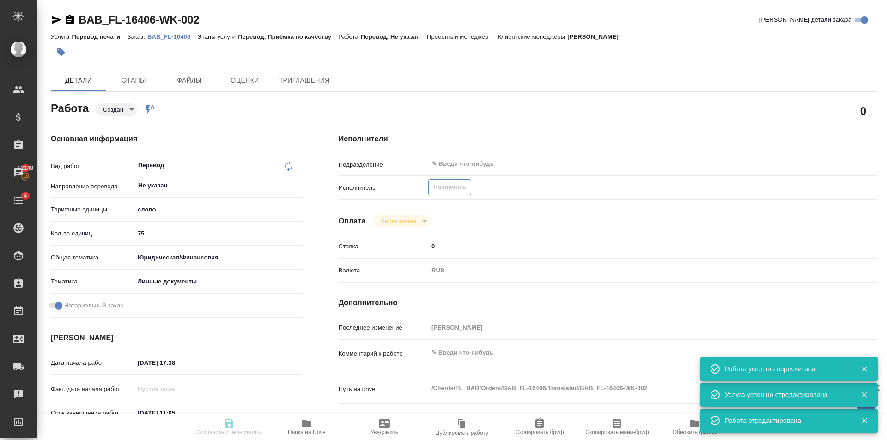
type input "[PERSON_NAME]"
type textarea "x"
type textarea "/Clients/FL_BAB/Orders/BAB_FL-16406/Translated/BAB_FL-16406-WK-002"
type textarea "x"
type input "BAB_FL-16406"
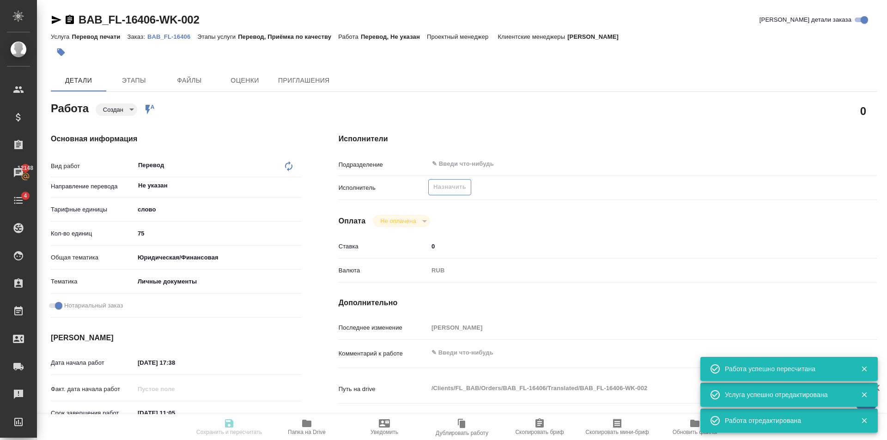
type input "Перевод печати"
type input "Перевод, Приёмка по качеству"
type input "[PERSON_NAME]"
type input "/Clients/FL_BAB/Orders/BAB_FL-16406"
type textarea "x"
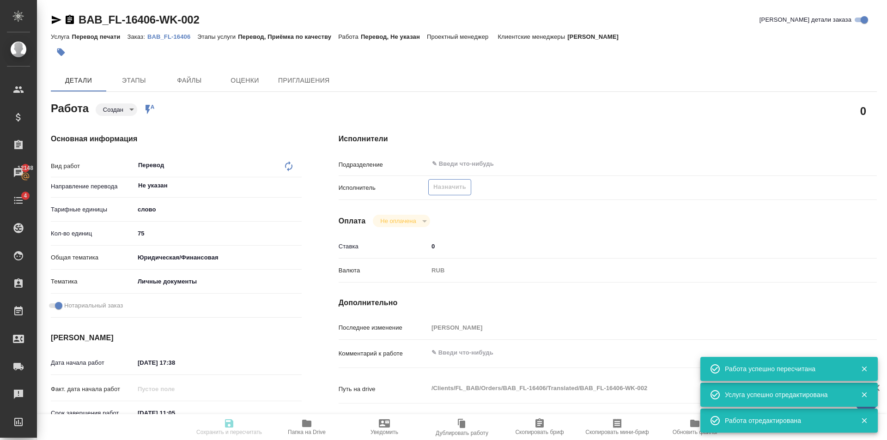
type textarea "x"
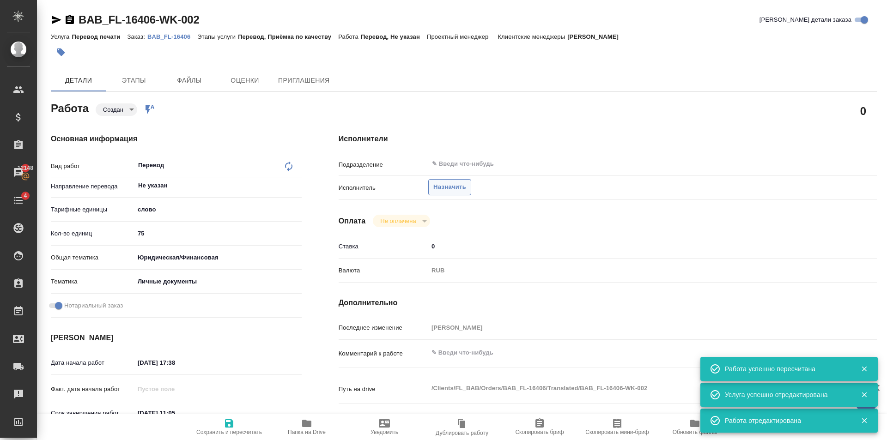
type textarea "x"
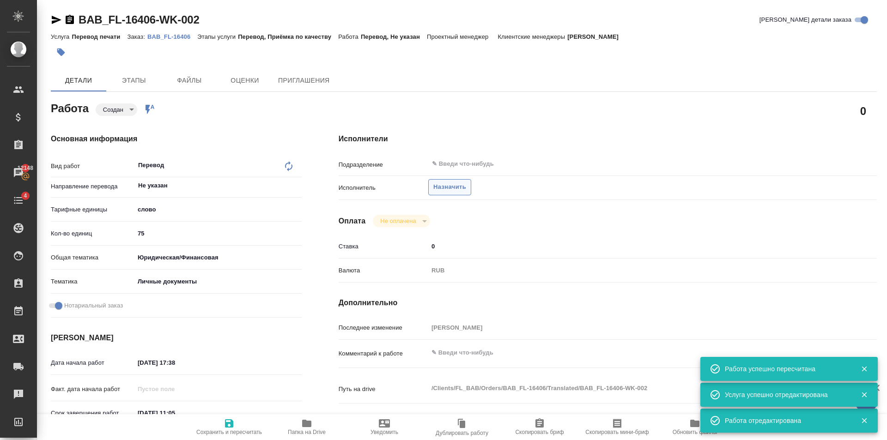
type textarea "x"
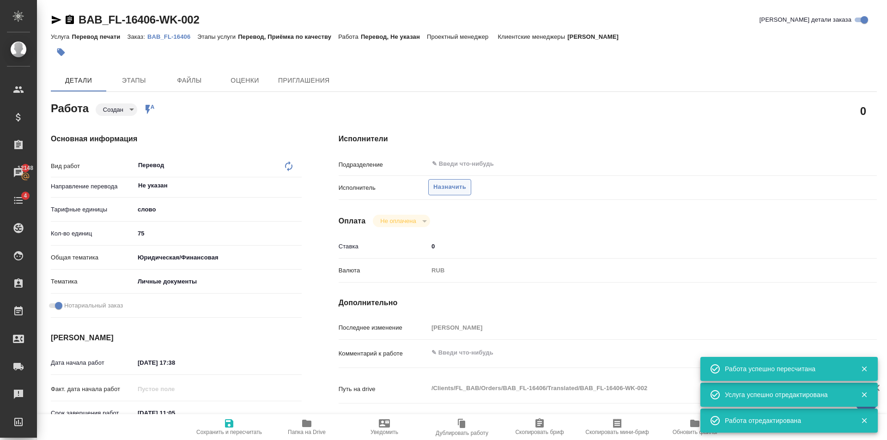
type textarea "x"
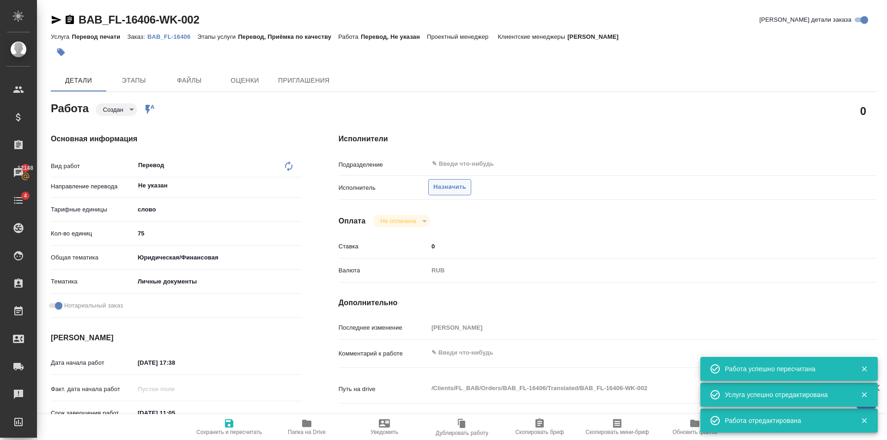
type textarea "x"
click at [452, 187] on span "Назначить" at bounding box center [449, 187] width 33 height 11
type textarea "x"
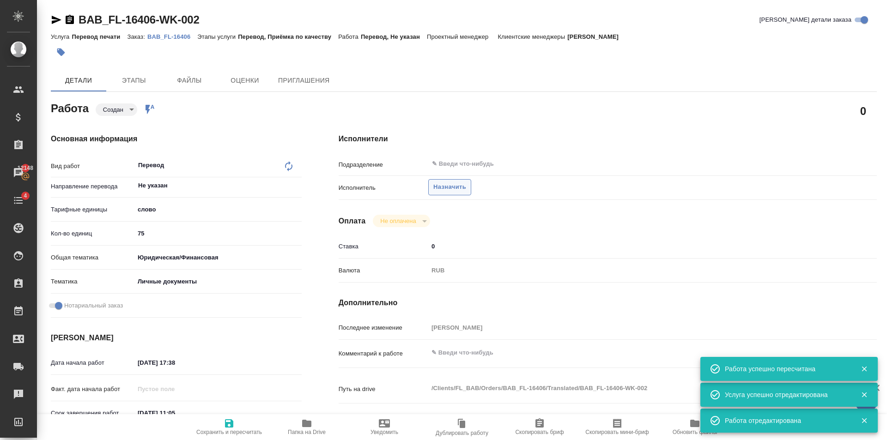
type textarea "x"
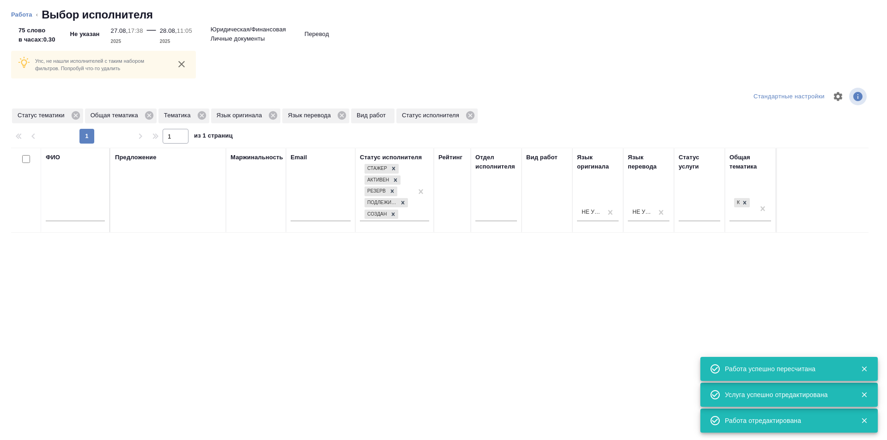
type textarea "x"
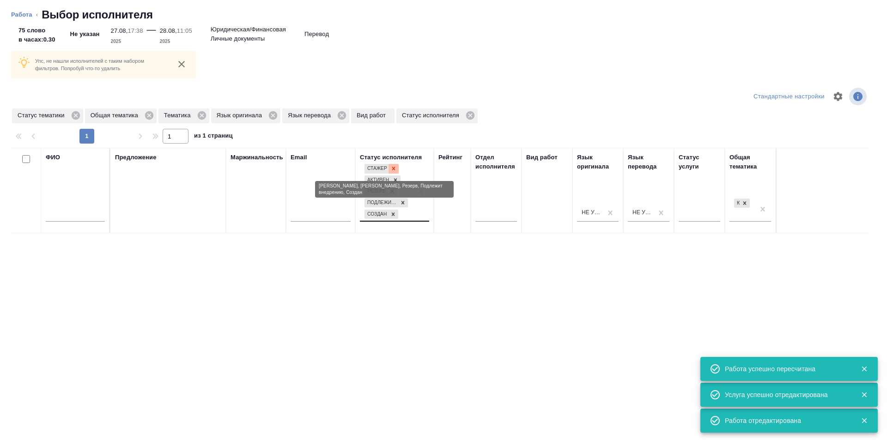
click at [393, 166] on icon at bounding box center [393, 168] width 6 height 6
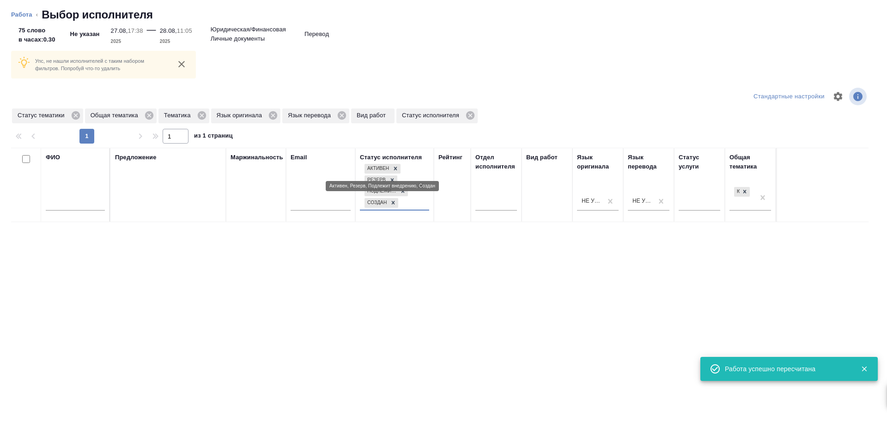
click at [393, 166] on icon at bounding box center [395, 168] width 6 height 6
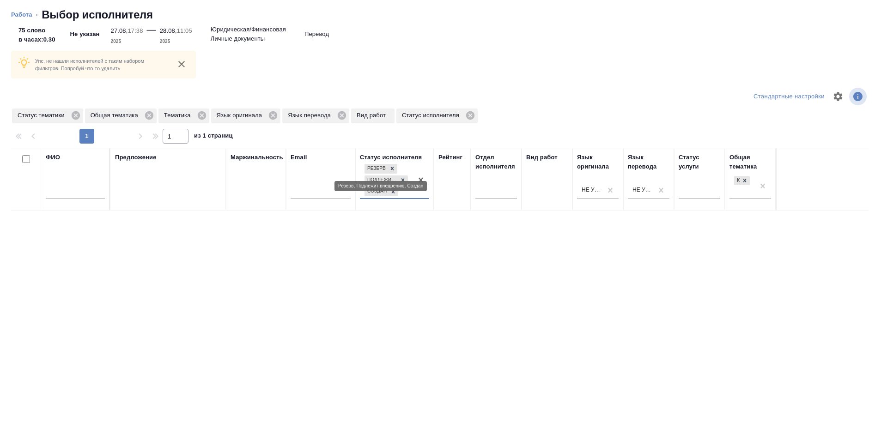
click at [393, 166] on icon at bounding box center [392, 168] width 6 height 6
click at [400, 177] on icon at bounding box center [403, 179] width 6 height 6
click at [394, 187] on icon at bounding box center [393, 189] width 6 height 6
click at [342, 114] on icon at bounding box center [342, 115] width 8 height 8
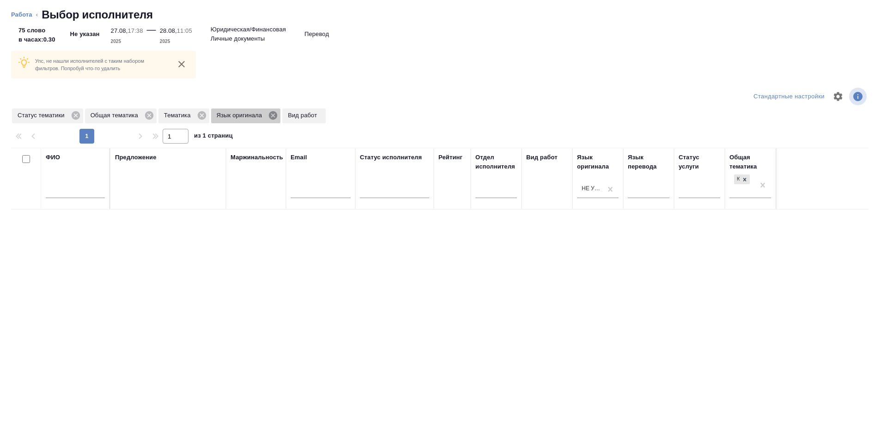
click at [274, 115] on icon at bounding box center [273, 115] width 10 height 10
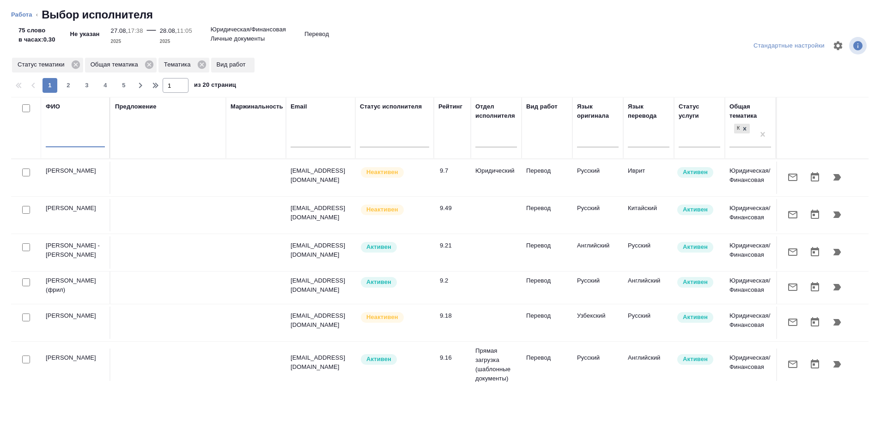
click at [72, 136] on input "text" at bounding box center [75, 142] width 59 height 12
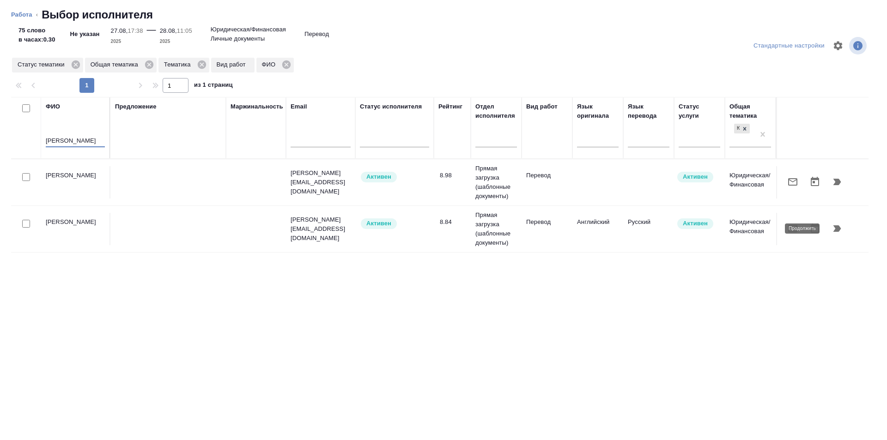
type input "Гусев"
click at [842, 231] on button "button" at bounding box center [837, 229] width 22 height 22
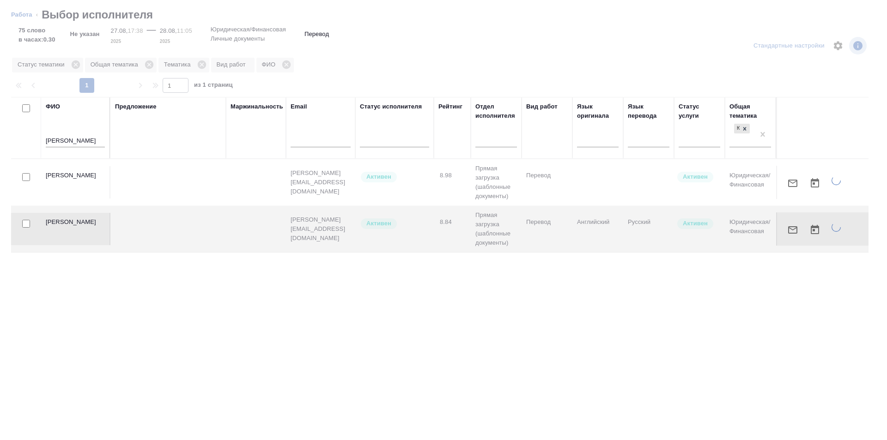
type textarea "x"
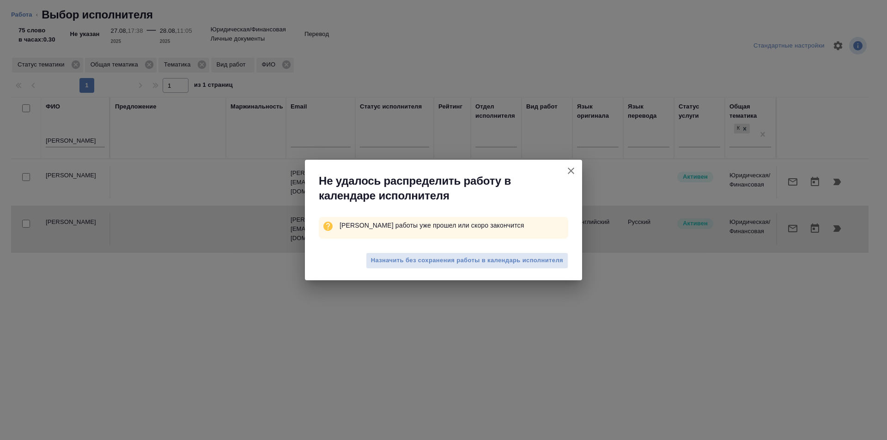
click at [565, 168] on button "[PERSON_NAME] детали заказа" at bounding box center [571, 171] width 22 height 22
type textarea "x"
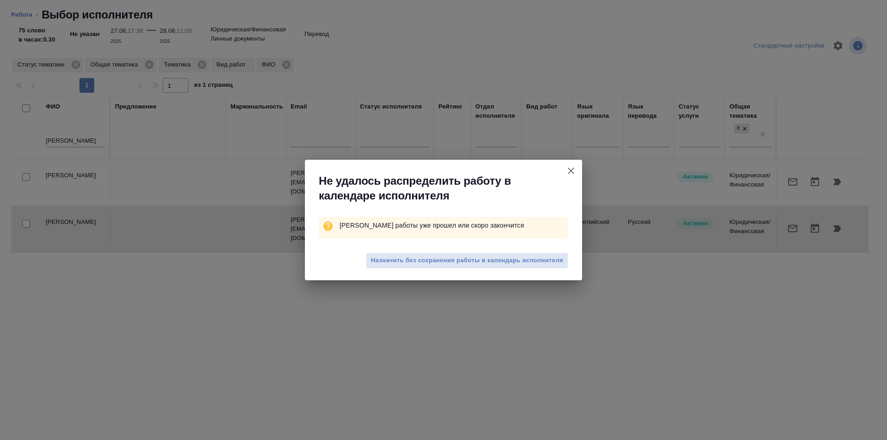
type textarea "x"
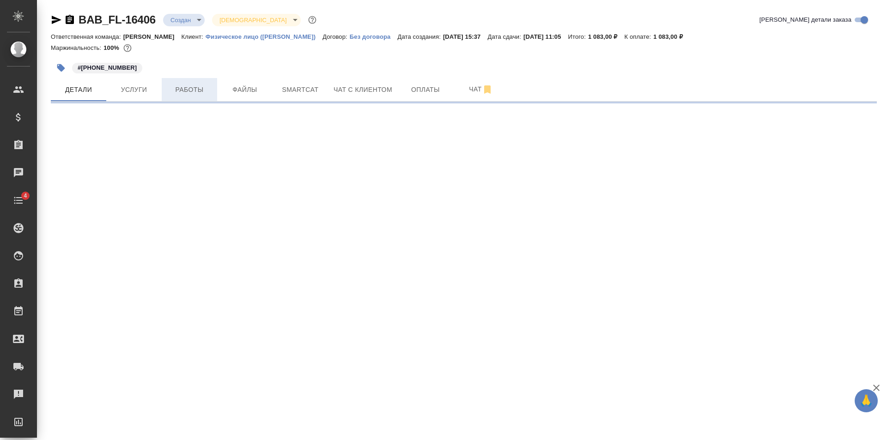
click at [190, 88] on span "Работы" at bounding box center [189, 90] width 44 height 12
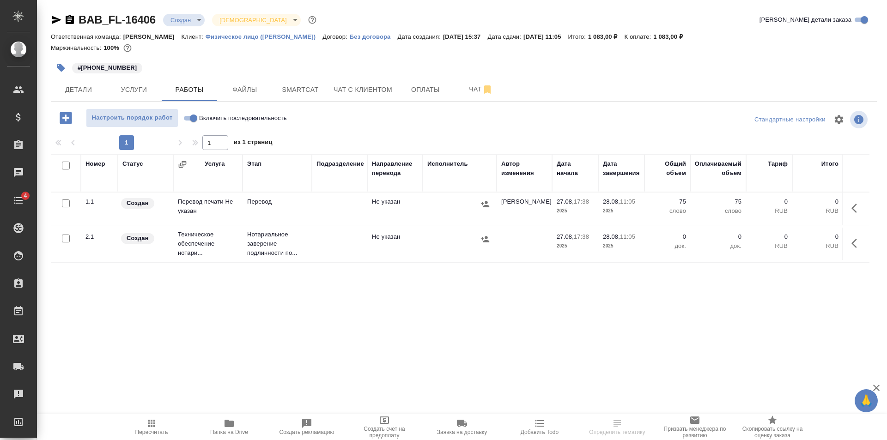
click at [340, 235] on td at bounding box center [339, 244] width 55 height 32
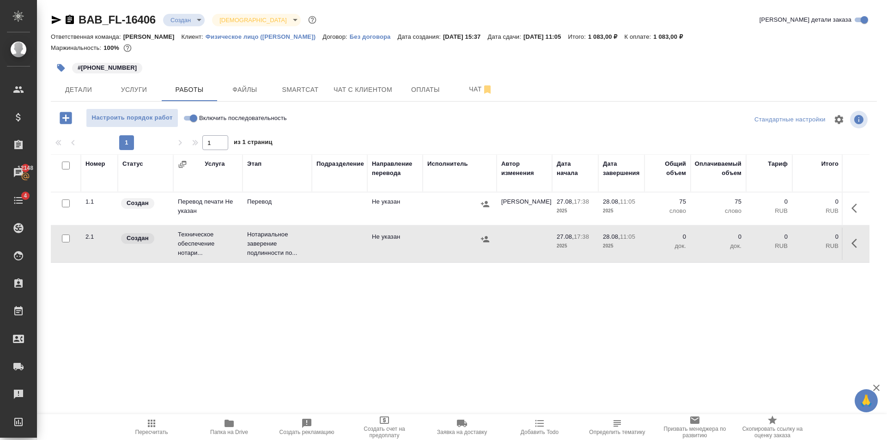
click at [159, 420] on span "Пересчитать" at bounding box center [151, 427] width 67 height 18
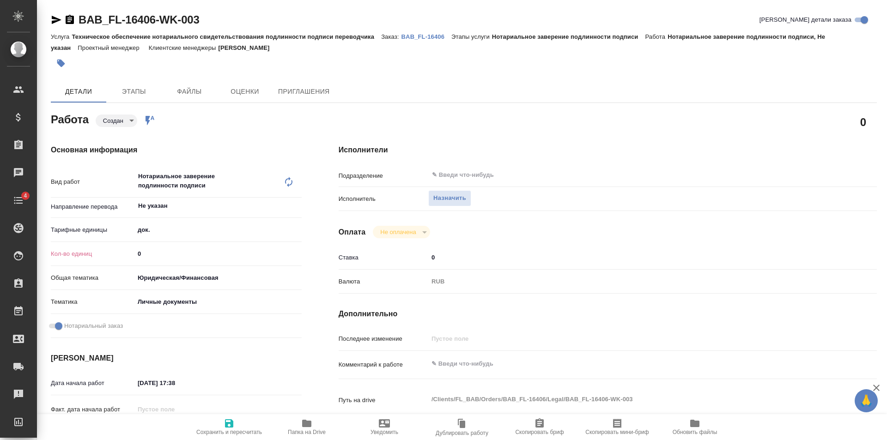
type textarea "x"
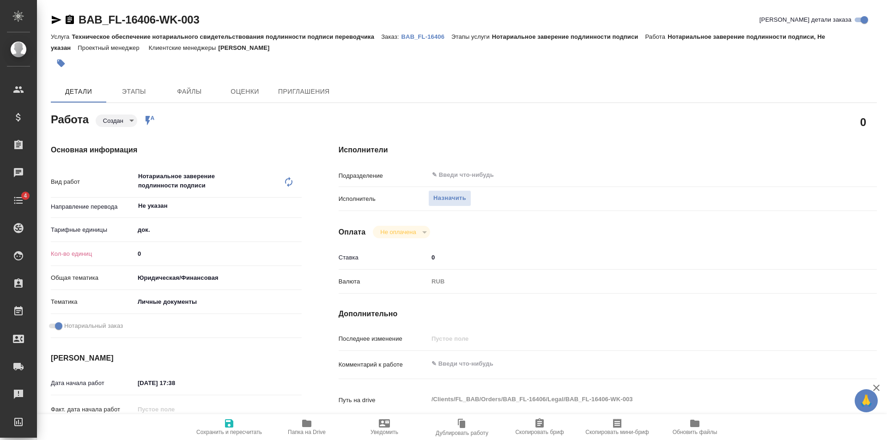
type textarea "x"
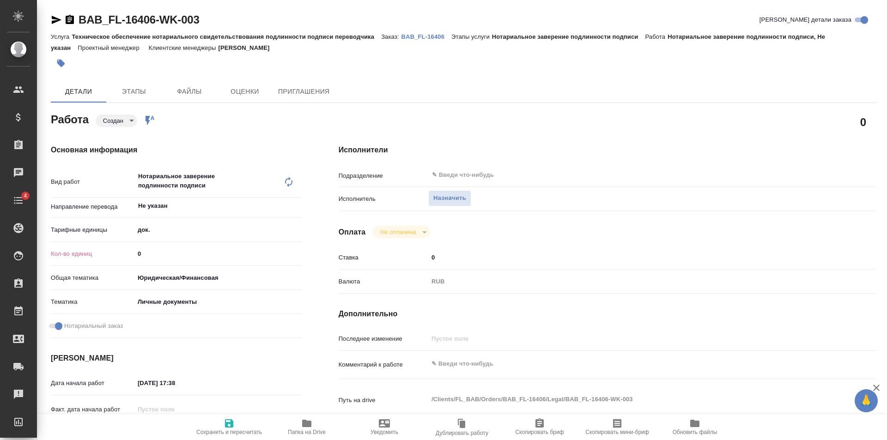
type textarea "x"
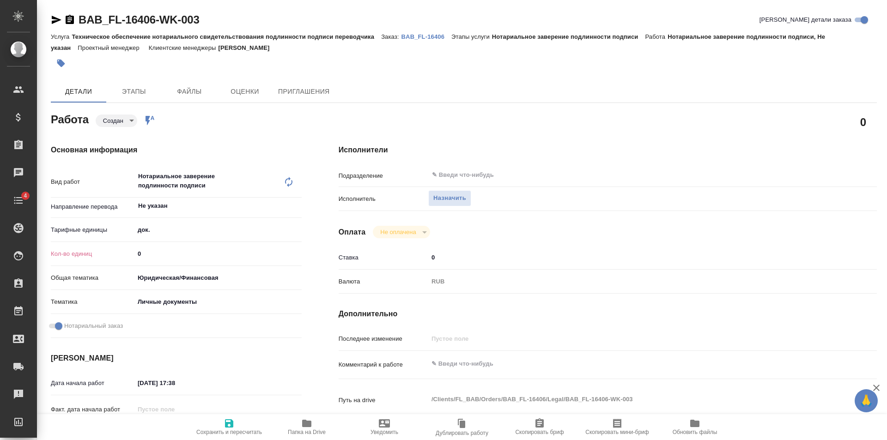
type textarea "x"
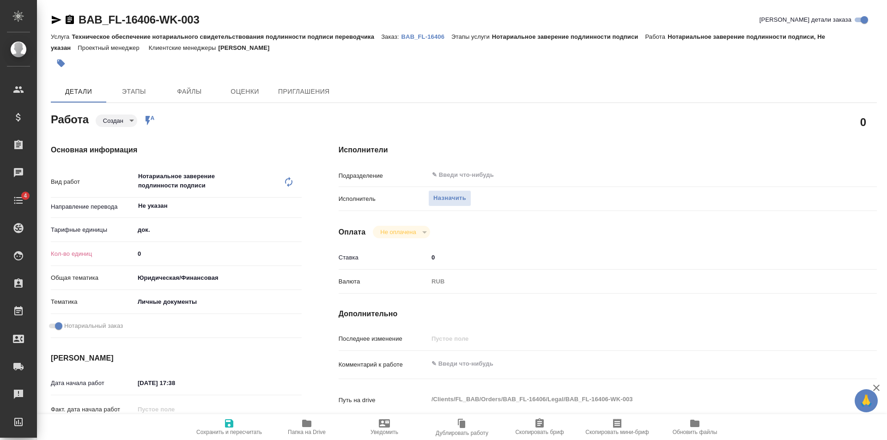
type input "1"
click at [296, 250] on input "1" at bounding box center [217, 253] width 167 height 13
type textarea "x"
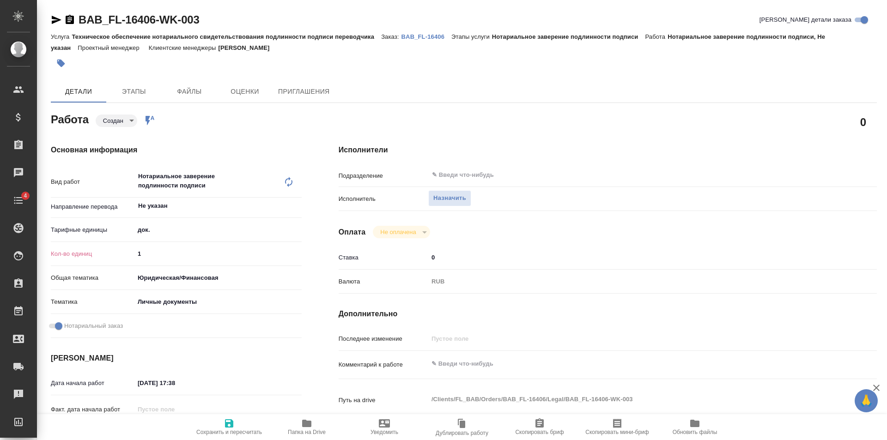
type textarea "x"
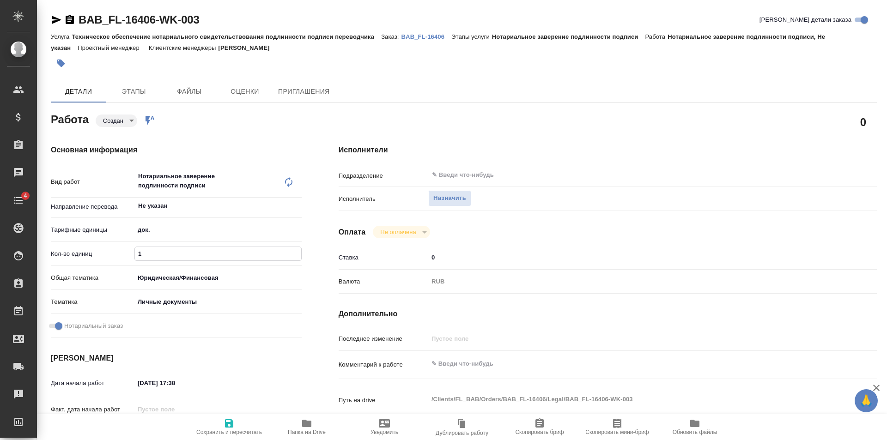
type textarea "x"
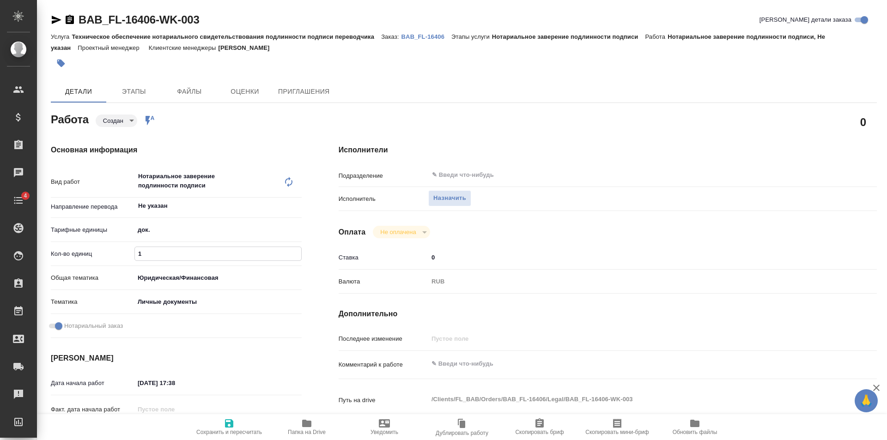
type textarea "x"
click at [231, 417] on button "Сохранить и пересчитать" at bounding box center [229, 427] width 78 height 26
type textarea "x"
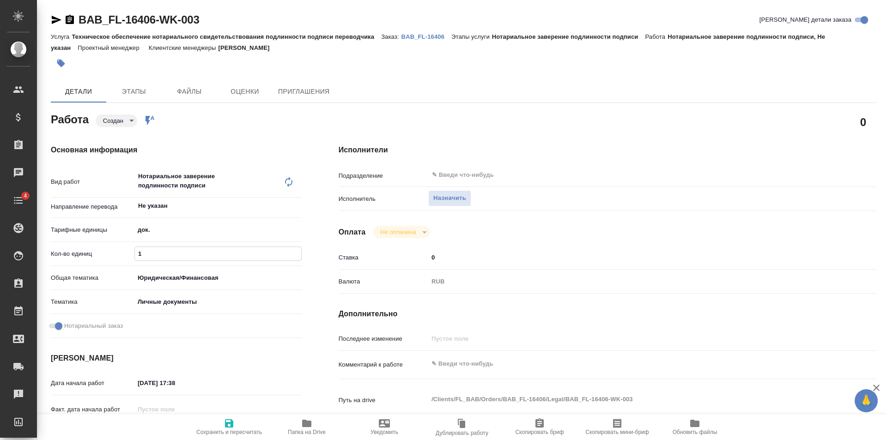
type textarea "x"
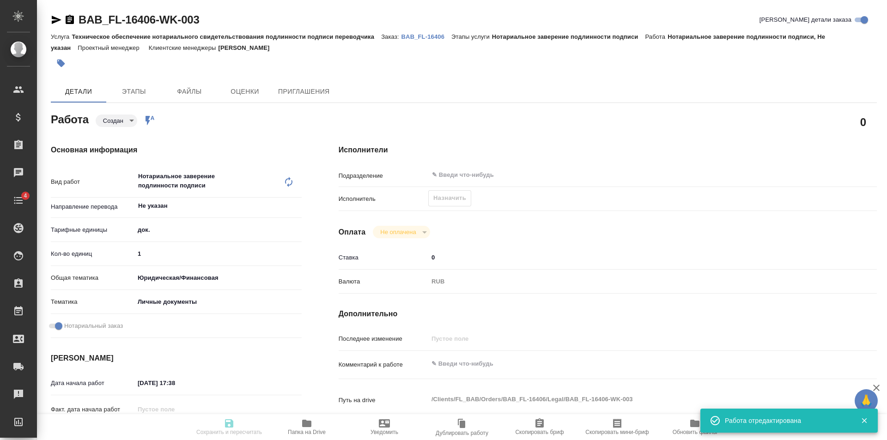
type textarea "x"
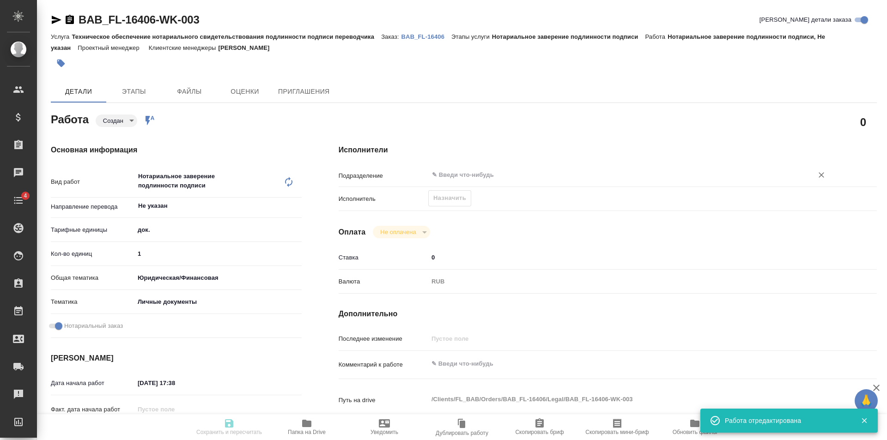
type input "created"
type textarea "Нотариальное заверение подлинности подписи"
type textarea "x"
type input "Не указан"
type input "5a8b1489cc6b4906c91bfd8b"
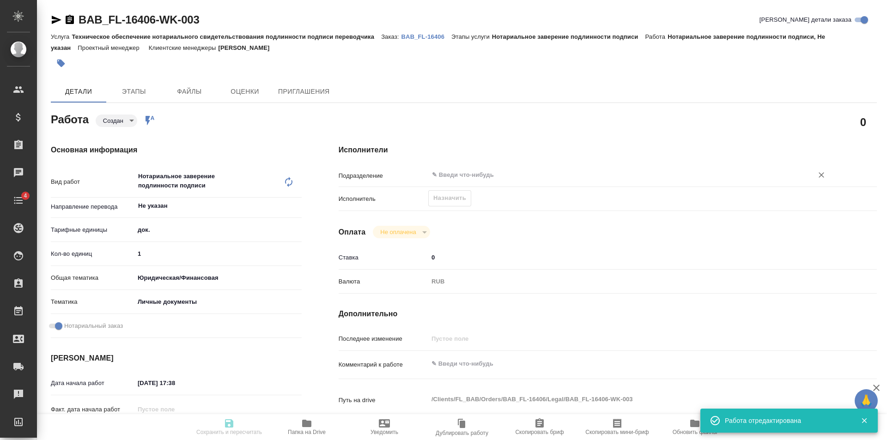
type input "1"
type input "yr-fn"
type input "5a8b8b956a9677013d343cfe"
checkbox input "true"
type input "[DATE] 17:38"
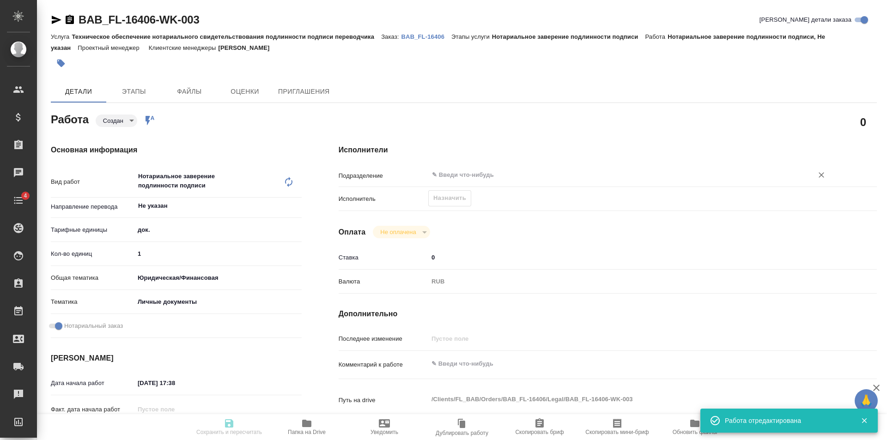
type input "[DATE] 11:05"
type input "notPayed"
type input "0"
type input "RUB"
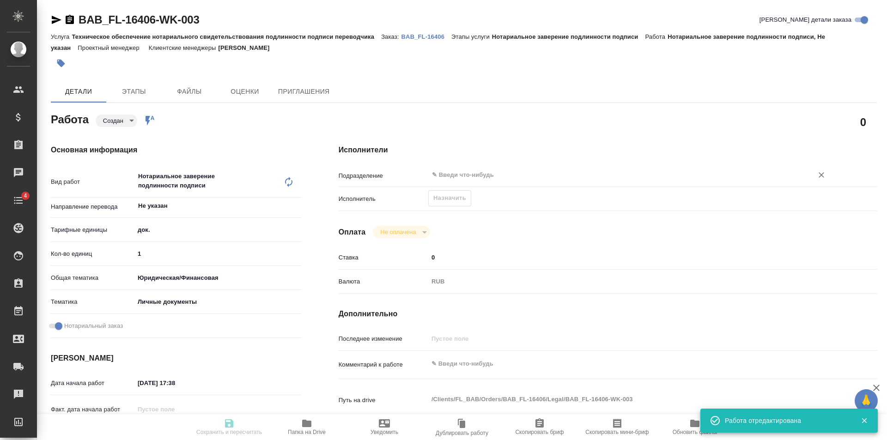
type input "[PERSON_NAME]"
type textarea "x"
type textarea "/Clients/FL_BAB/Orders/BAB_FL-16406/Legal/BAB_FL-16406-WK-003"
type textarea "x"
type input "BAB_FL-16406"
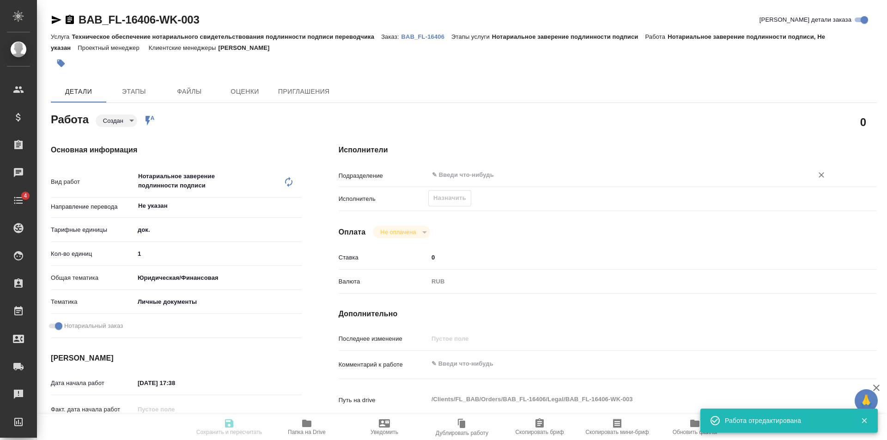
type input "Техническое обеспечение нотариального свидетельствования подлинности подписи пе…"
type input "Нотариальное заверение подлинности подписи"
type input "[PERSON_NAME]"
type input "/Clients/FL_BAB/Orders/BAB_FL-16406"
type textarea "x"
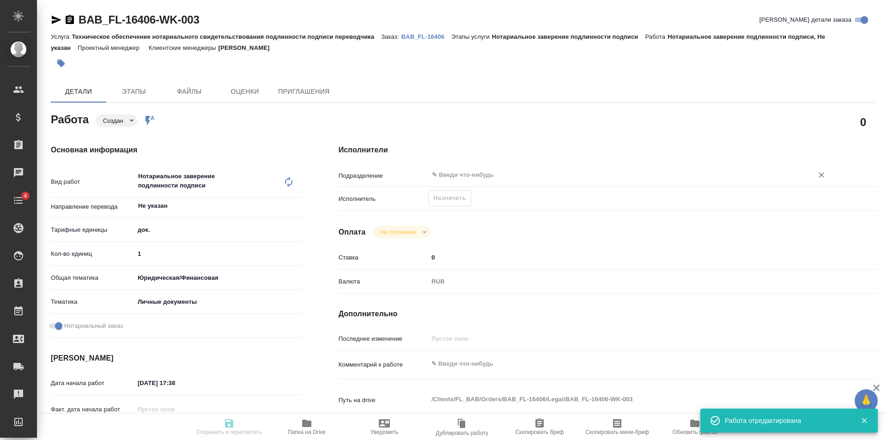
type textarea "x"
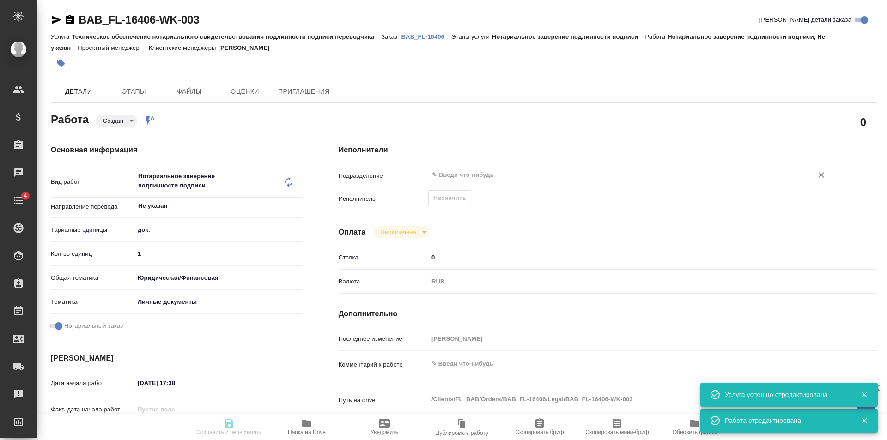
type textarea "x"
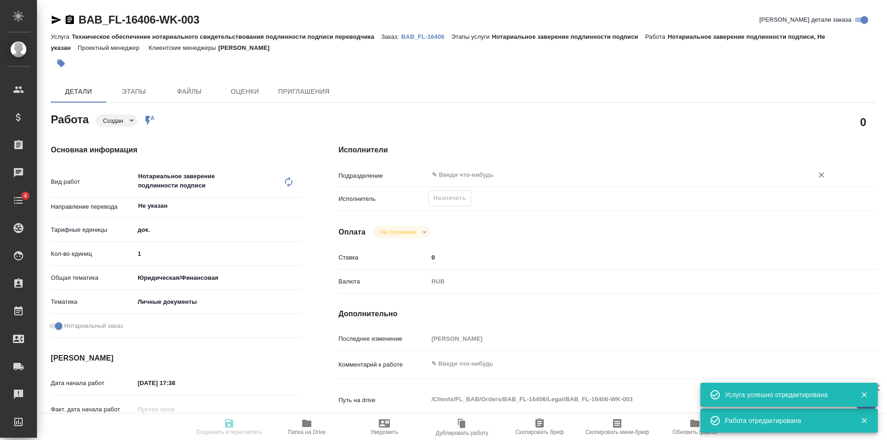
type textarea "x"
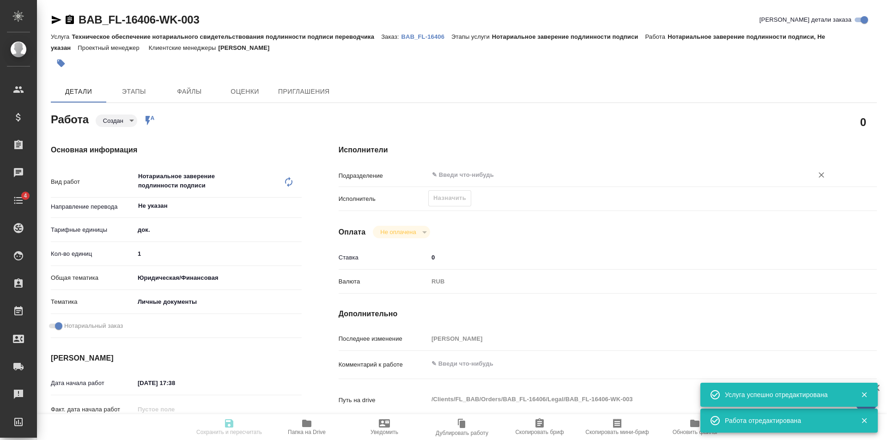
type textarea "x"
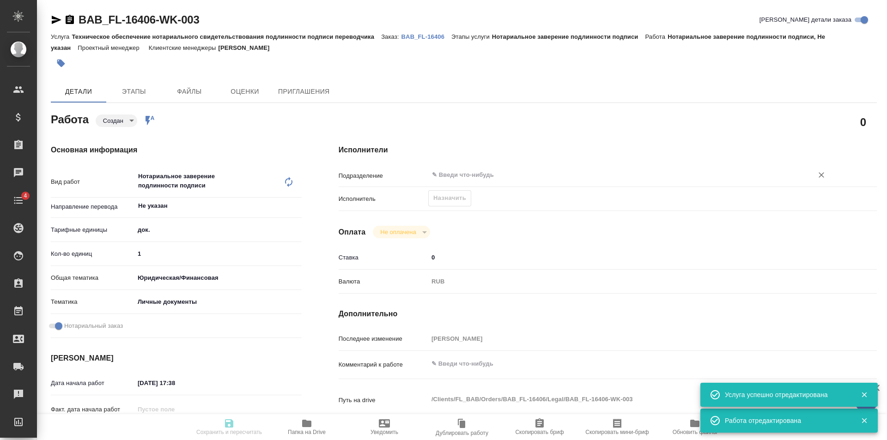
type textarea "x"
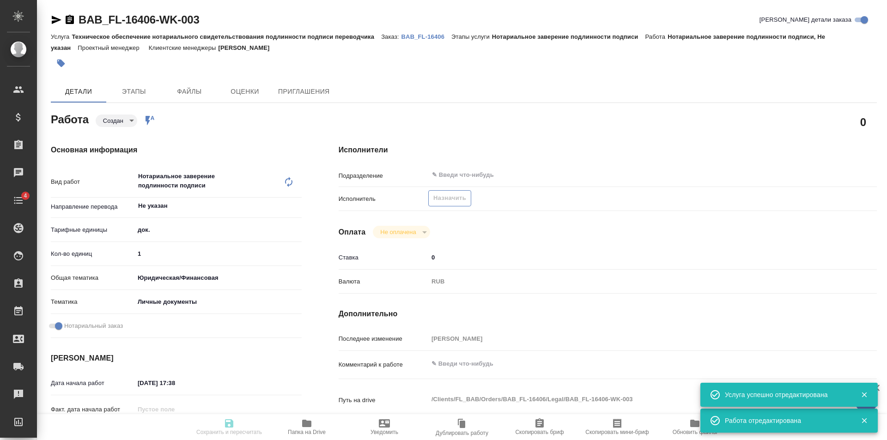
type input "created"
type textarea "Нотариальное заверение подлинности подписи"
type textarea "x"
type input "Не указан"
type input "5a8b1489cc6b4906c91bfd8b"
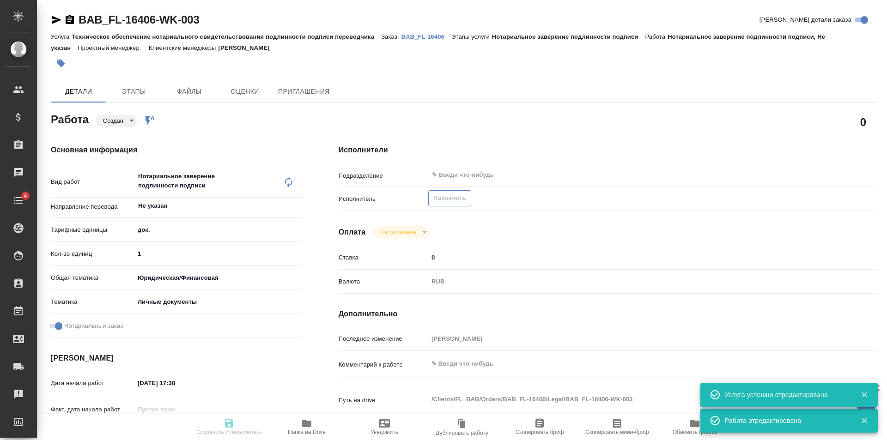
type input "1"
type input "yr-fn"
type input "5a8b8b956a9677013d343cfe"
checkbox input "true"
type input "[DATE] 17:38"
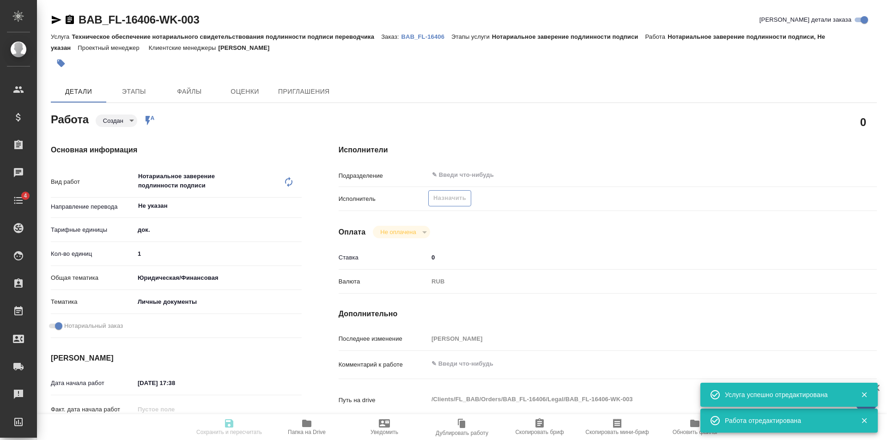
type input "[DATE] 11:05"
type input "notPayed"
type input "0"
type input "RUB"
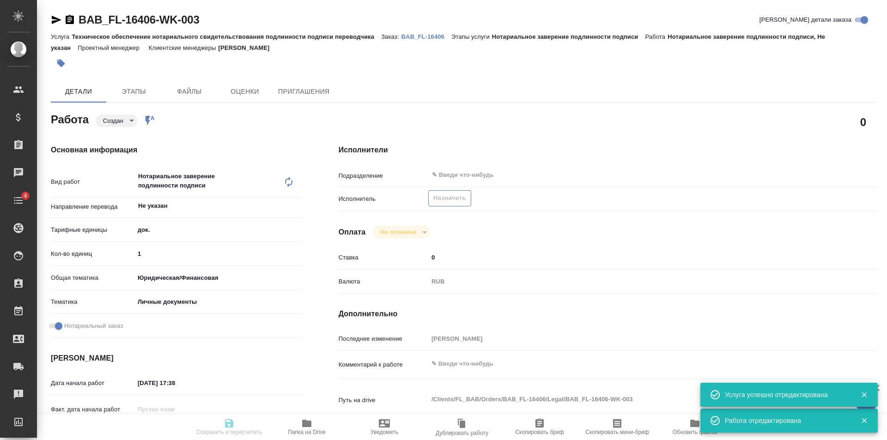
type input "[PERSON_NAME]"
type textarea "x"
type textarea "/Clients/FL_BAB/Orders/BAB_FL-16406/Legal/BAB_FL-16406-WK-003"
type textarea "x"
type input "BAB_FL-16406"
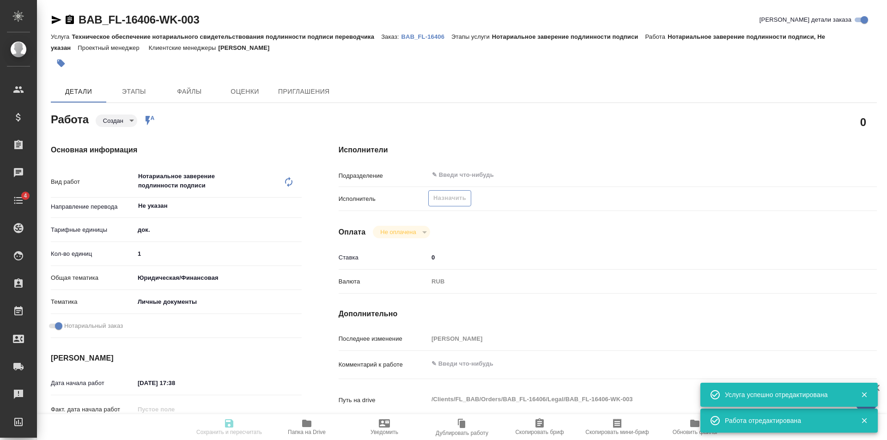
type input "Техническое обеспечение нотариального свидетельствования подлинности подписи пе…"
type input "Нотариальное заверение подлинности подписи"
type input "[PERSON_NAME]"
type input "/Clients/FL_BAB/Orders/BAB_FL-16406"
type textarea "x"
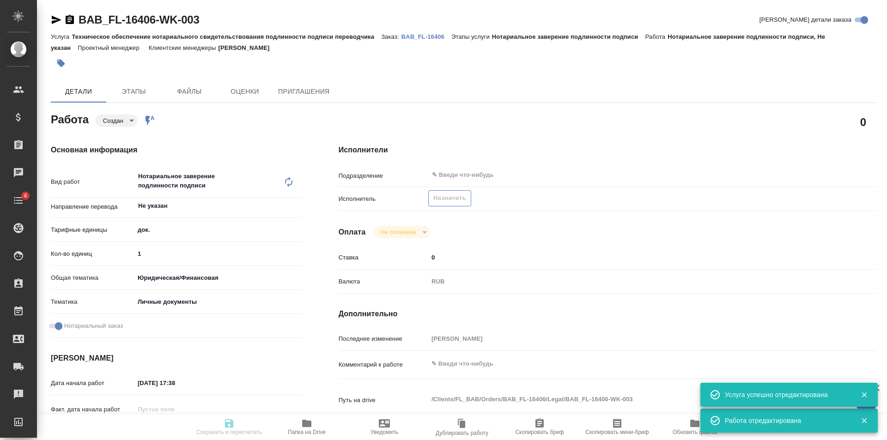
type textarea "x"
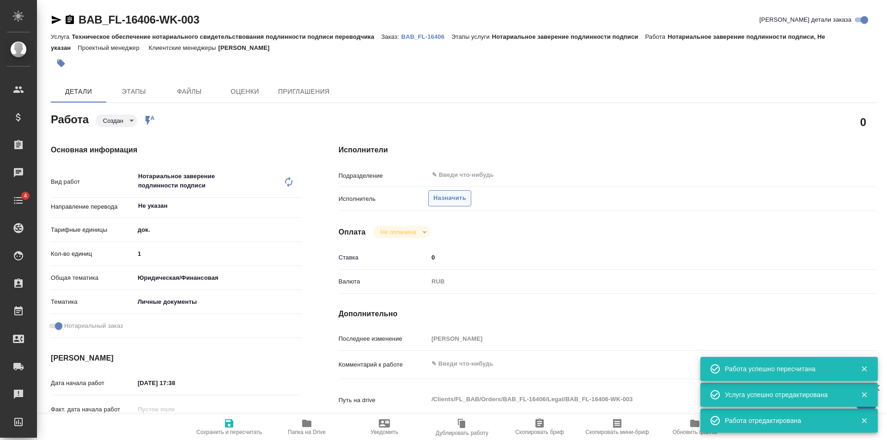
type textarea "x"
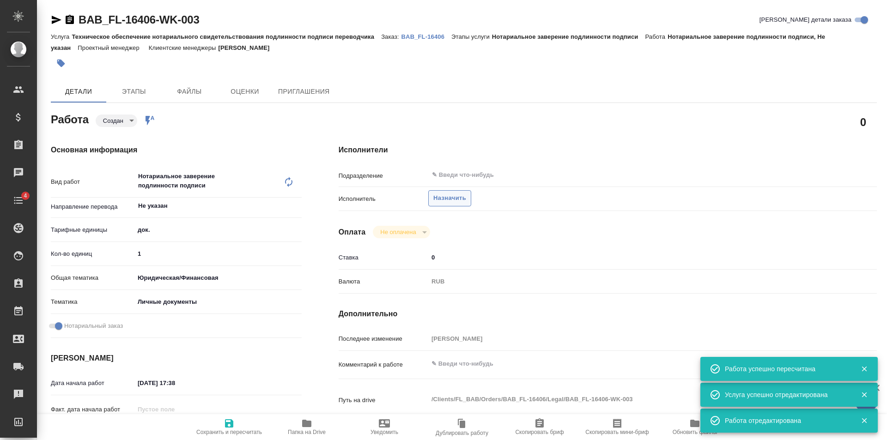
type textarea "x"
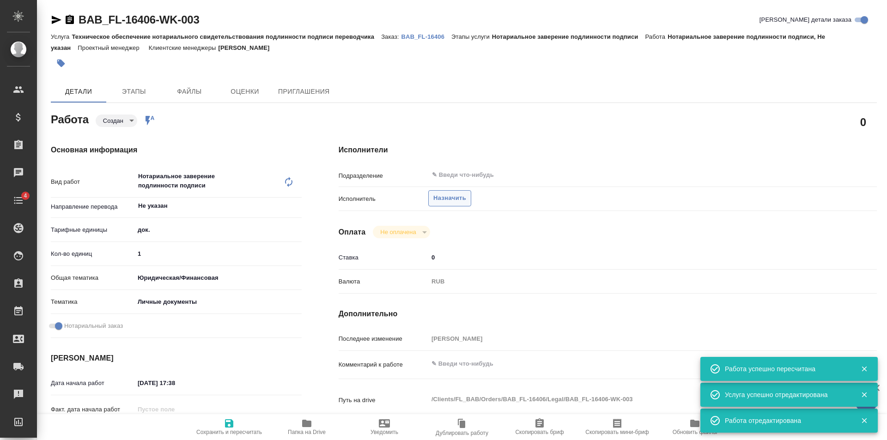
click at [456, 200] on span "Назначить" at bounding box center [449, 198] width 33 height 11
type textarea "x"
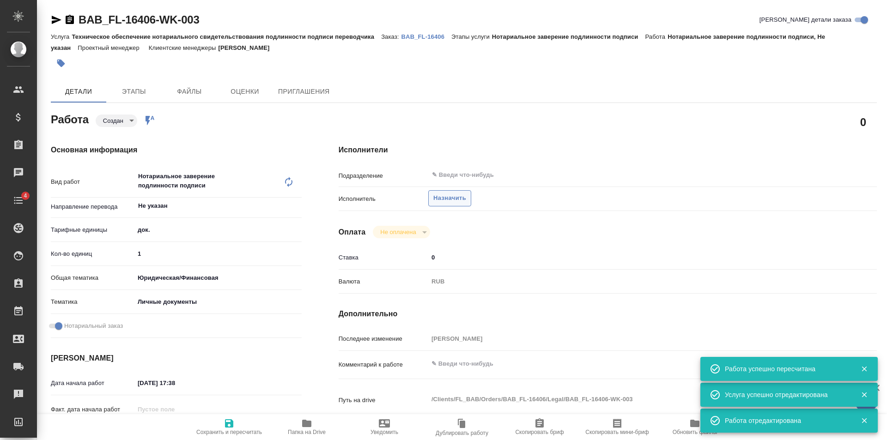
type textarea "x"
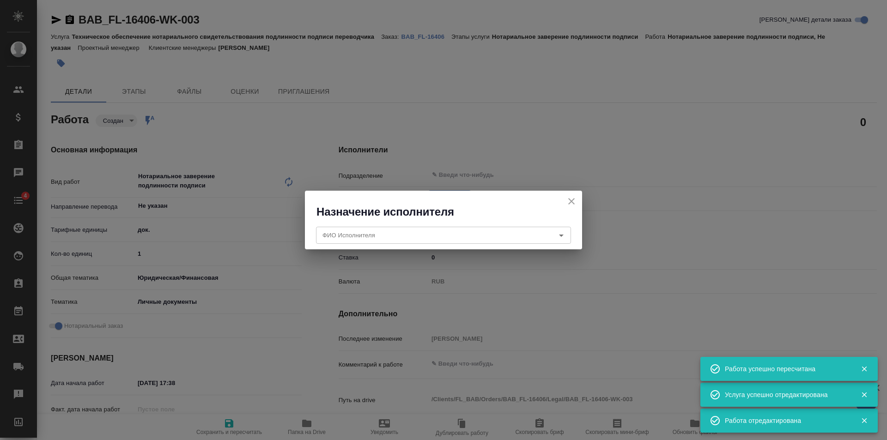
type textarea "x"
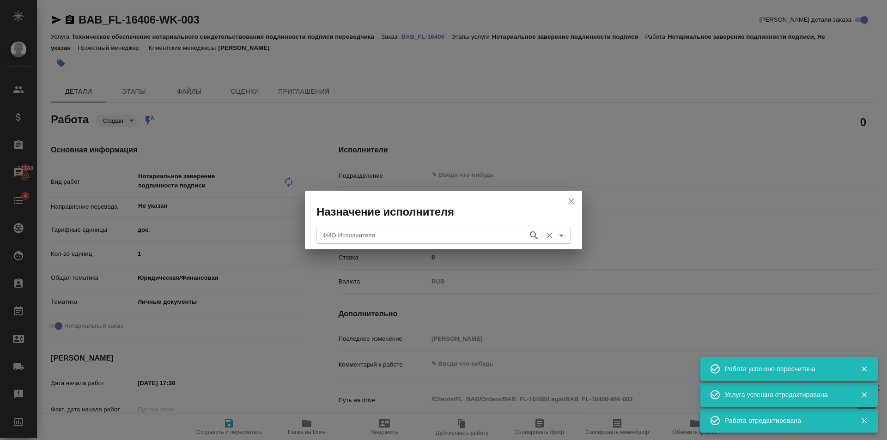
click at [434, 230] on input "ФИО Исполнителя" at bounding box center [421, 235] width 205 height 11
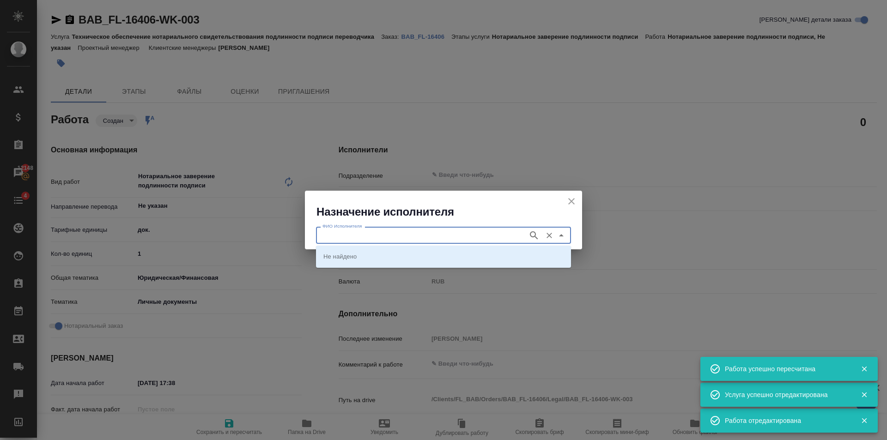
type textarea "x"
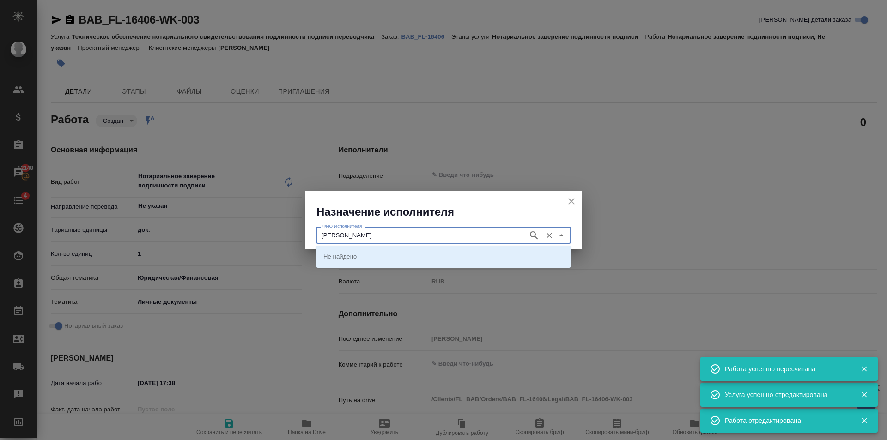
type input "[PERSON_NAME]"
click at [534, 233] on icon "button" at bounding box center [534, 235] width 8 height 8
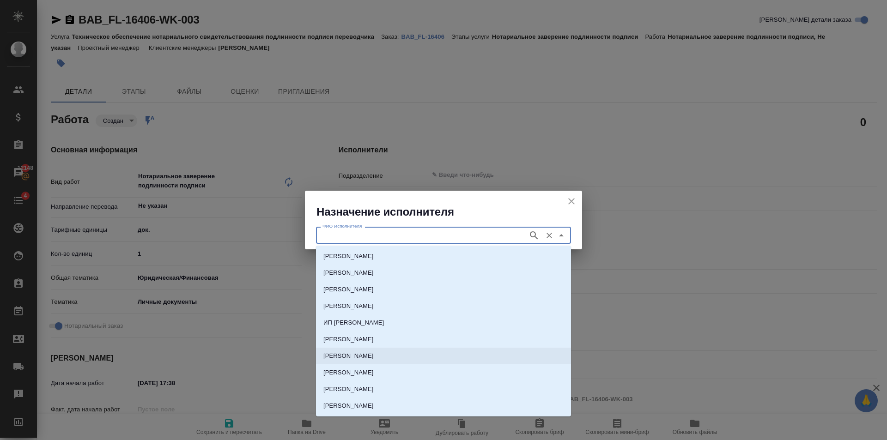
click at [374, 352] on p "[PERSON_NAME]" at bounding box center [348, 355] width 50 height 9
type input "[PERSON_NAME]"
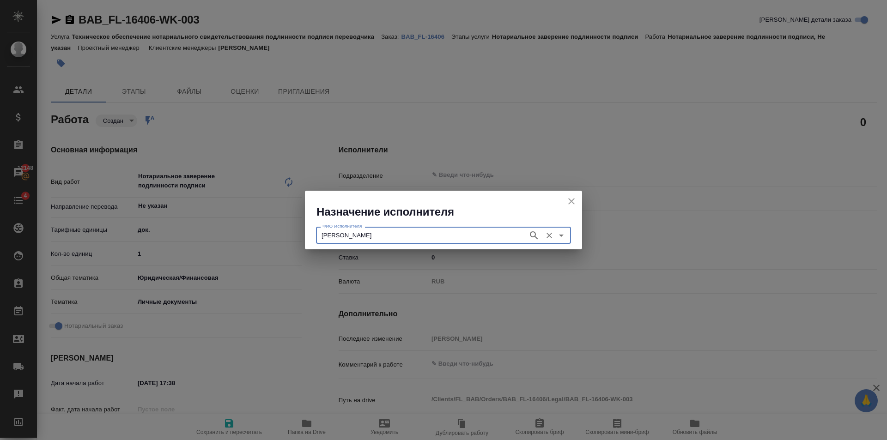
click at [473, 238] on input "[PERSON_NAME]" at bounding box center [421, 235] width 205 height 11
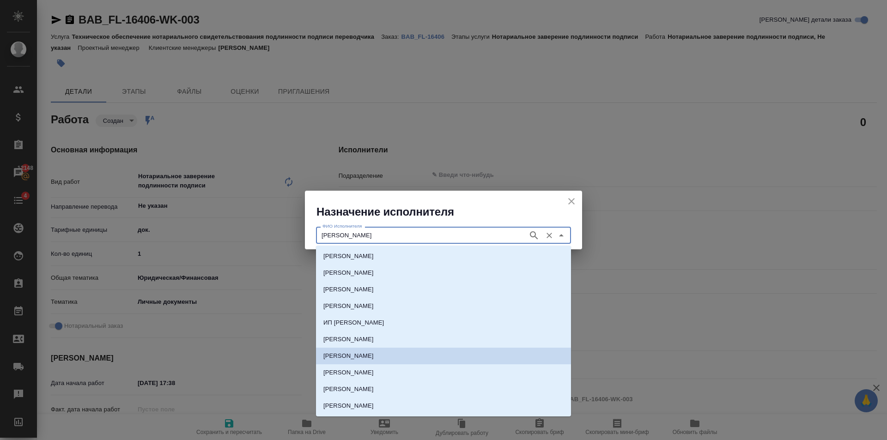
click at [374, 354] on p "[PERSON_NAME]" at bounding box center [348, 355] width 50 height 9
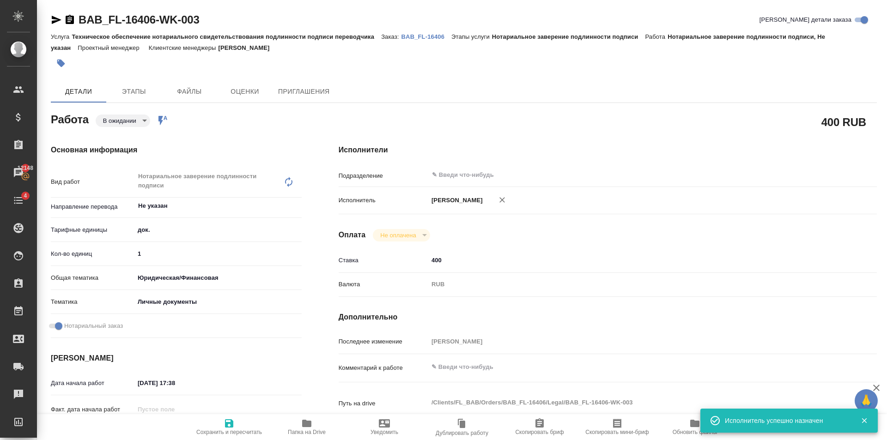
type textarea "x"
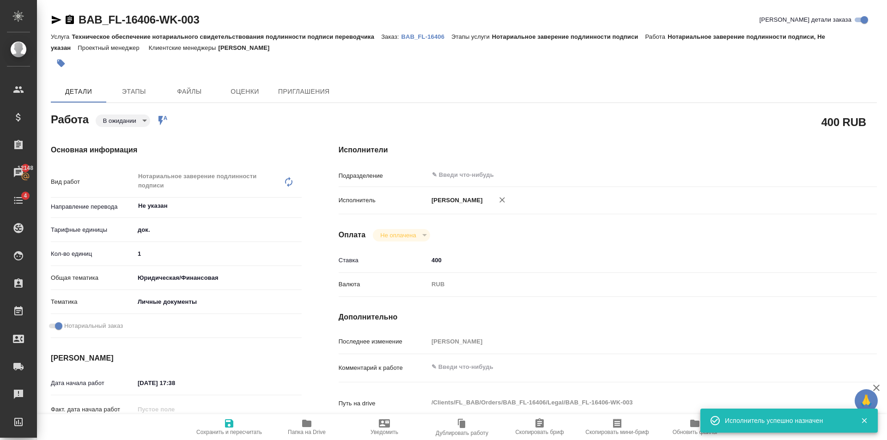
type textarea "x"
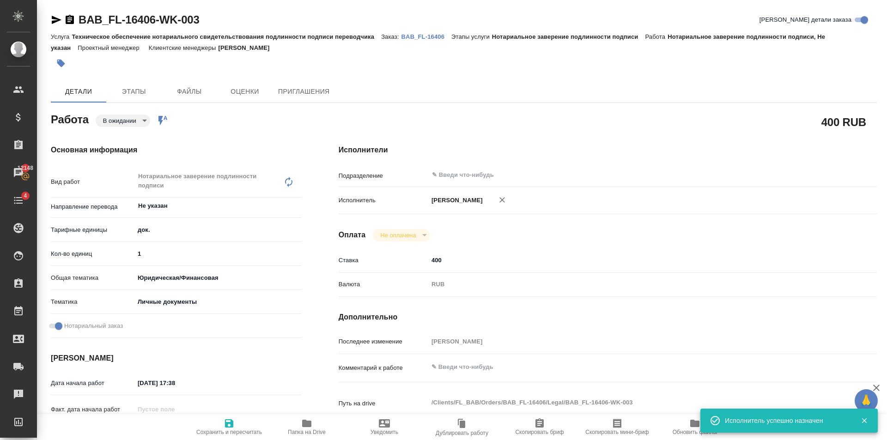
click at [236, 424] on span "Сохранить и пересчитать" at bounding box center [229, 427] width 67 height 18
type textarea "x"
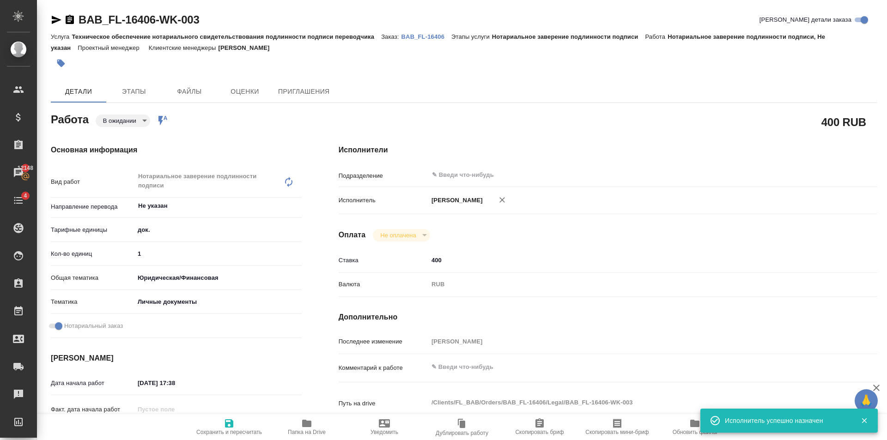
type textarea "x"
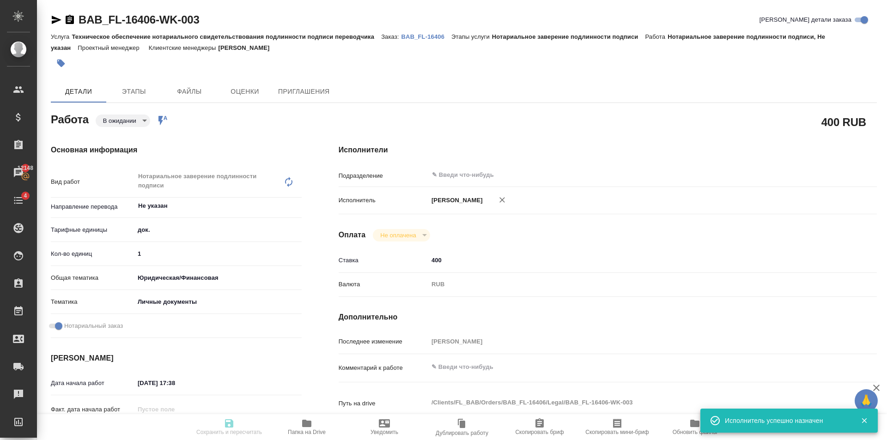
type textarea "x"
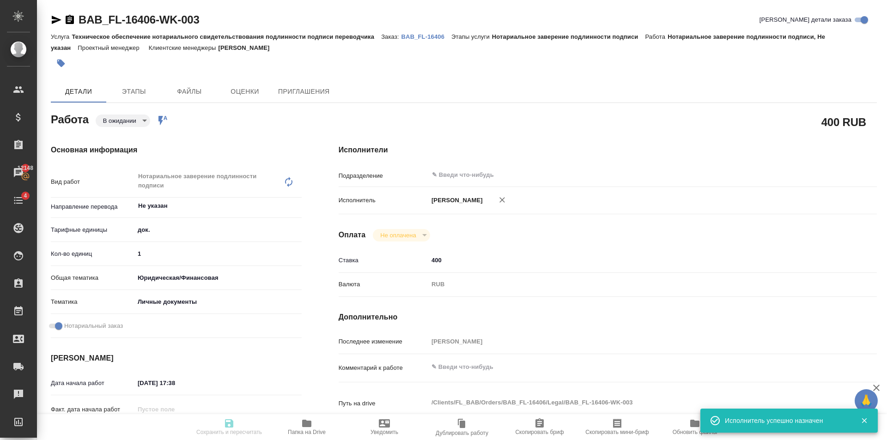
type textarea "x"
type input "pending"
type textarea "Нотариальное заверение подлинности подписи"
type textarea "x"
type input "Не указан"
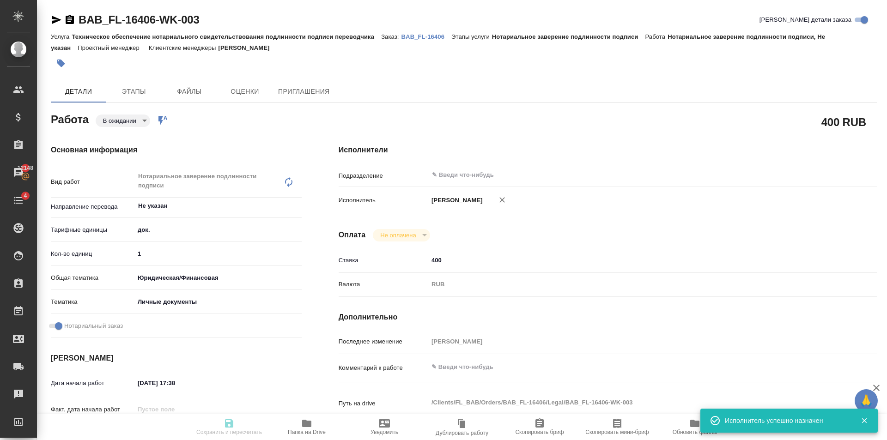
type input "5a8b1489cc6b4906c91bfd8b"
type input "1"
type input "yr-fn"
type input "5a8b8b956a9677013d343cfe"
checkbox input "true"
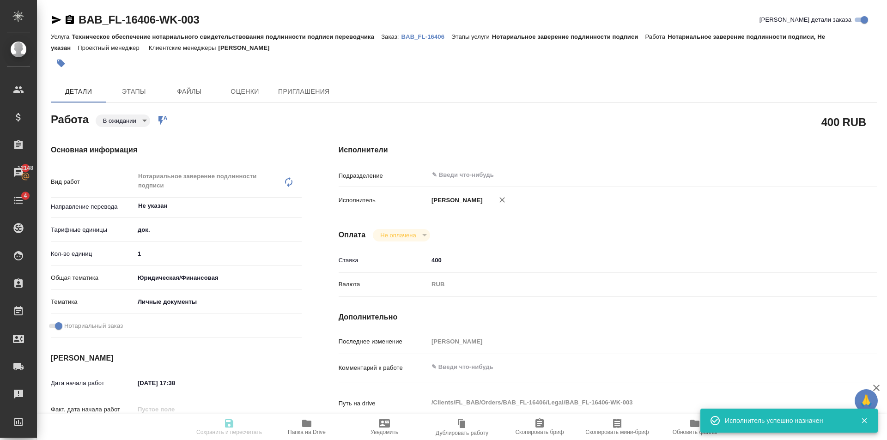
type input "[DATE] 17:38"
type input "[DATE] 11:05"
type input "notPayed"
type input "400"
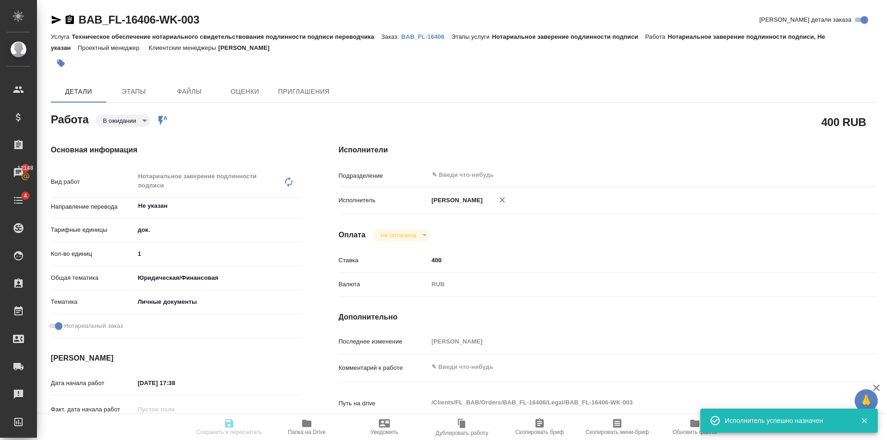
type input "RUB"
type input "[PERSON_NAME]"
type textarea "x"
type textarea "/Clients/FL_BAB/Orders/BAB_FL-16406/Legal/BAB_FL-16406-WK-003"
type textarea "x"
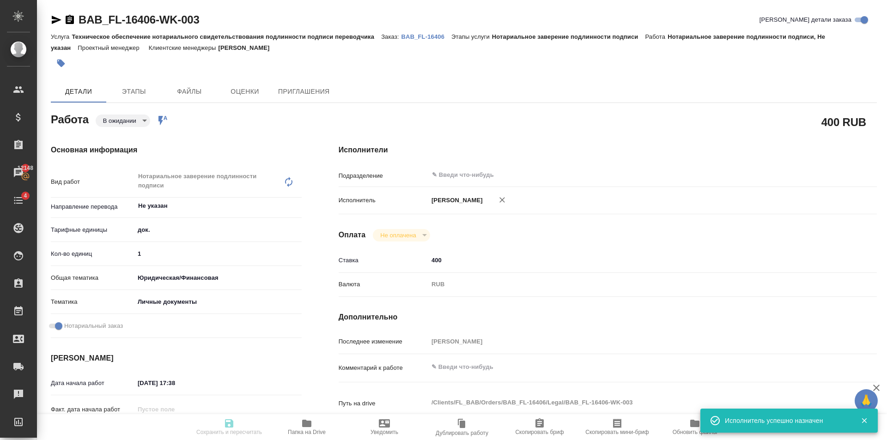
type input "BAB_FL-16406"
type input "Техническое обеспечение нотариального свидетельствования подлинности подписи пе…"
type input "Нотариальное заверение подлинности подписи"
type input "[PERSON_NAME]"
type input "/Clients/FL_BAB/Orders/BAB_FL-16406"
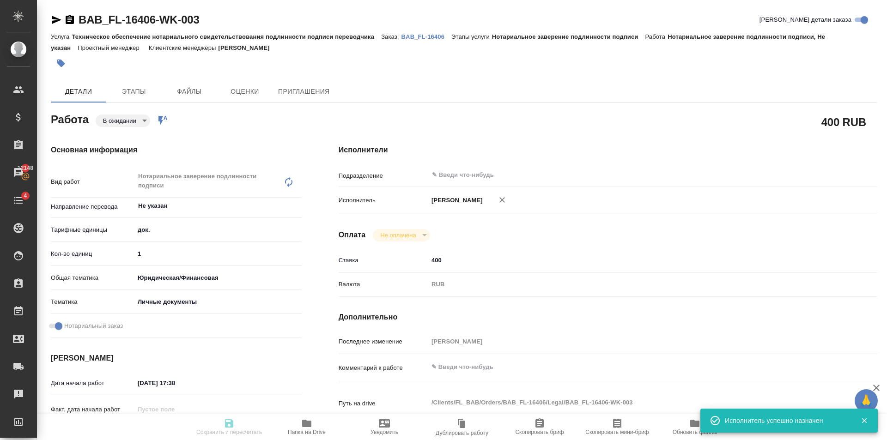
type textarea "x"
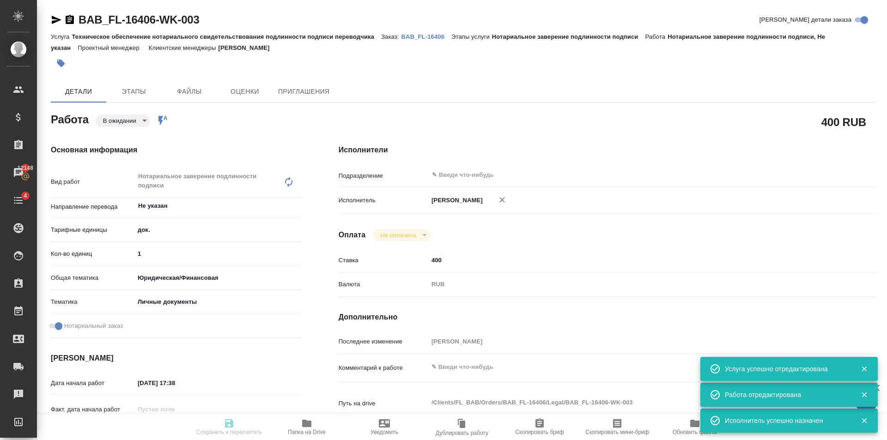
type textarea "x"
